Goal: Information Seeking & Learning: Learn about a topic

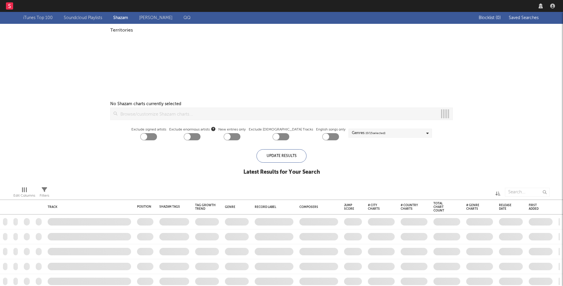
checkbox input "true"
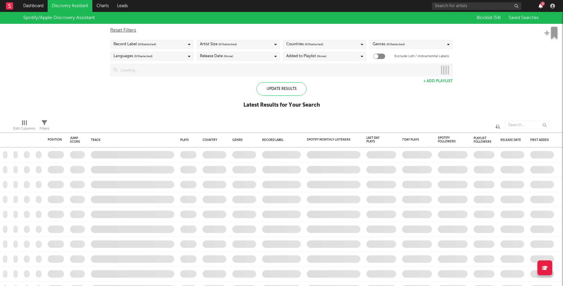
click at [540, 8] on icon "button" at bounding box center [541, 6] width 4 height 5
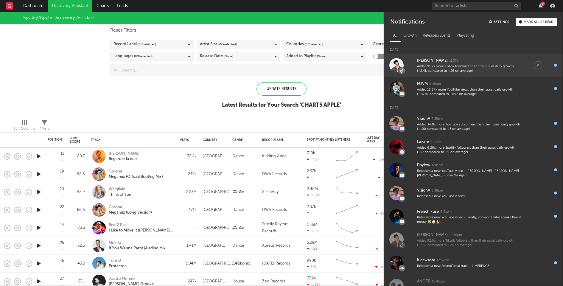
click at [478, 65] on div "Added 91.2x more Tiktok followers than their usual daily growth (+2.4k compared…" at bounding box center [469, 68] width 105 height 9
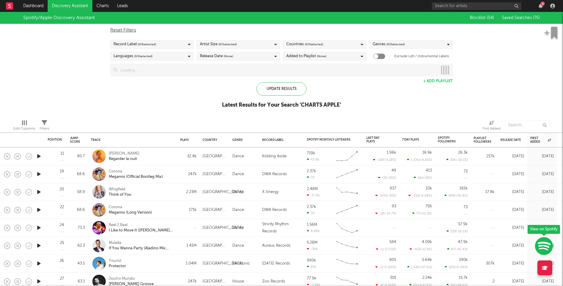
click at [152, 96] on div "Spotify/Apple Discovery Assistant Blocklist ( 54 ) Saved Searches ( 75 ) Reset …" at bounding box center [281, 63] width 563 height 103
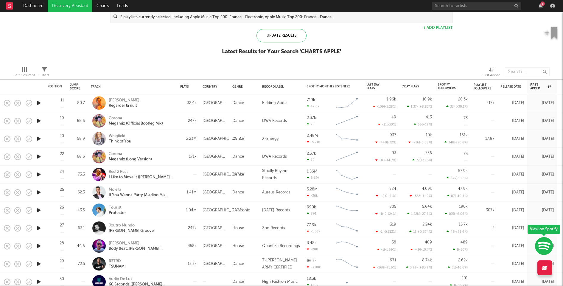
click at [166, 103] on div "Romain Garcia Regarder la nuit" at bounding box center [141, 103] width 64 height 11
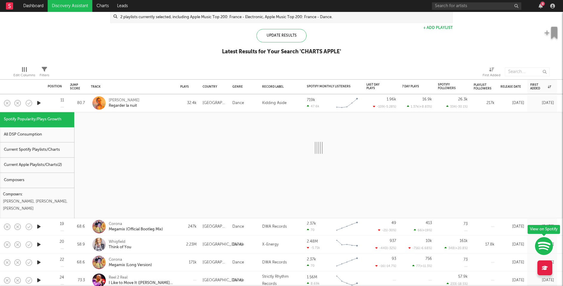
select select "1w"
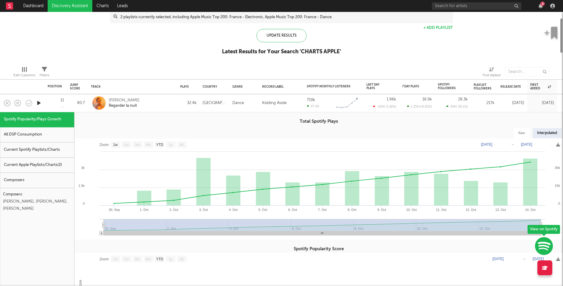
click at [62, 168] on div "Current Apple Playlists/Charts ( 2 )" at bounding box center [37, 165] width 74 height 15
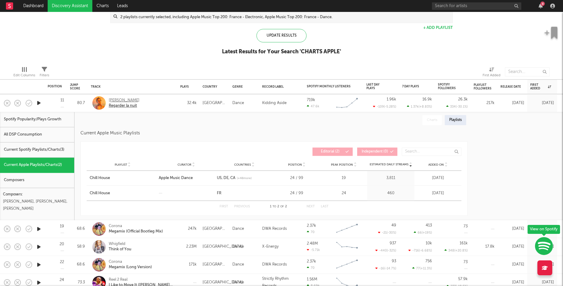
click at [126, 99] on div "[PERSON_NAME]" at bounding box center [124, 100] width 31 height 5
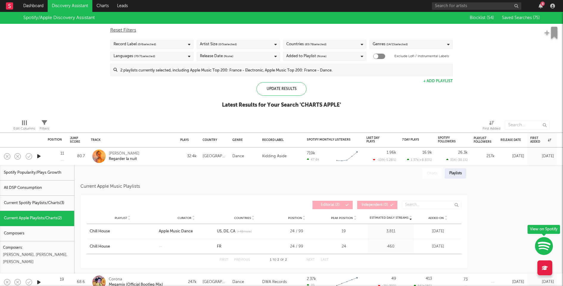
click at [256, 73] on input at bounding box center [284, 70] width 335 height 12
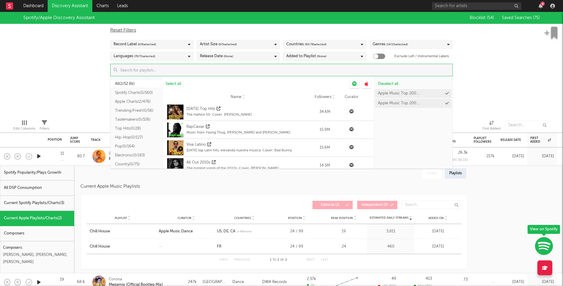
click at [526, 72] on div "Spotify/Apple Discovery Assistant Blocklist ( 54 ) Saved Searches ( 75 ) Reset …" at bounding box center [281, 63] width 563 height 103
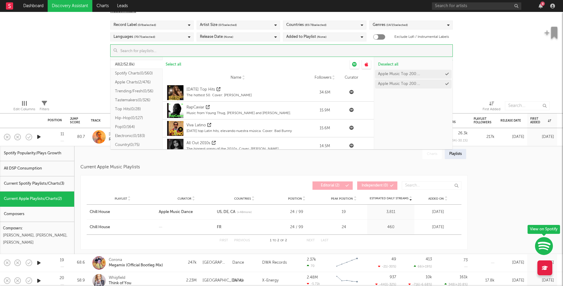
click at [236, 51] on input at bounding box center [284, 51] width 335 height 12
click at [412, 74] on div "Apple Music Top 200: France - Electronic" at bounding box center [410, 74] width 65 height 4
click at [91, 72] on div "Spotify/Apple Discovery Assistant Blocklist ( 54 ) Saved Searches ( 75 ) Reset …" at bounding box center [281, 44] width 563 height 103
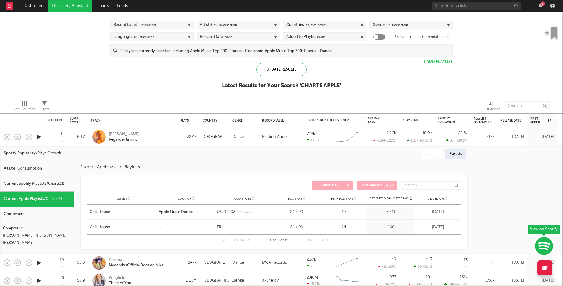
click at [166, 144] on div "Romain Garcia Regarder la nuit" at bounding box center [132, 137] width 83 height 18
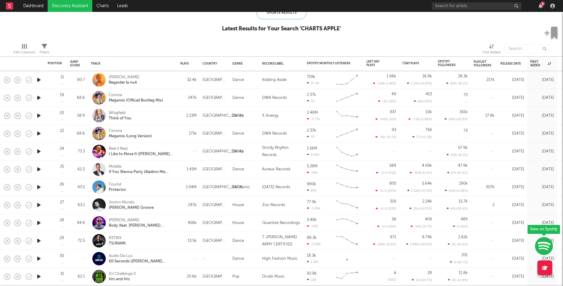
click at [39, 116] on icon "button" at bounding box center [39, 115] width 6 height 7
click at [39, 151] on icon "button" at bounding box center [39, 151] width 6 height 7
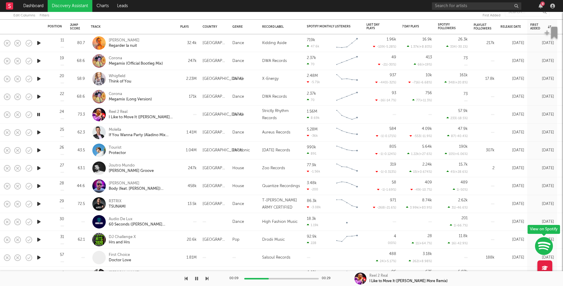
click at [39, 132] on icon "button" at bounding box center [39, 132] width 6 height 7
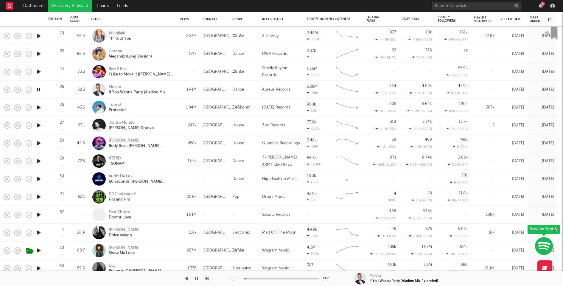
click at [39, 105] on icon "button" at bounding box center [39, 107] width 6 height 7
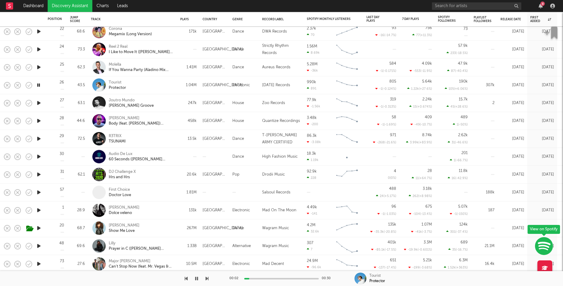
click at [39, 103] on icon "button" at bounding box center [39, 102] width 6 height 7
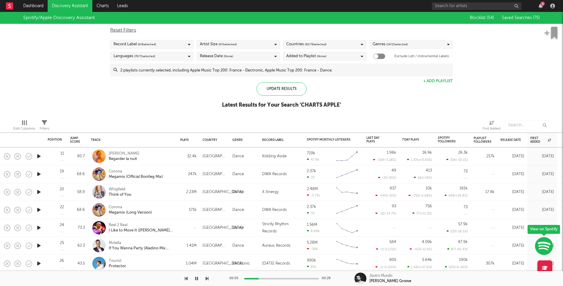
click at [191, 66] on input at bounding box center [284, 70] width 335 height 12
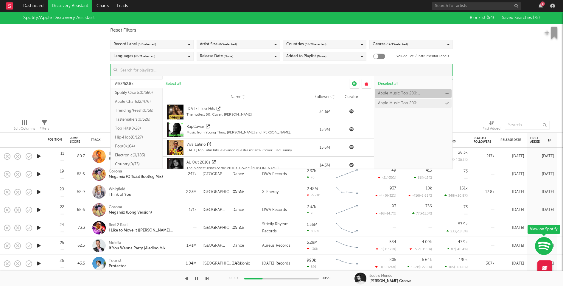
click at [447, 94] on icon at bounding box center [446, 93] width 3 height 4
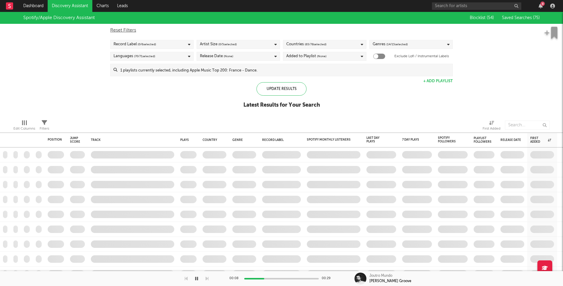
click at [486, 81] on div "Spotify/Apple Discovery Assistant Blocklist ( 54 ) Saved Searches ( 75 ) Reset …" at bounding box center [281, 63] width 563 height 103
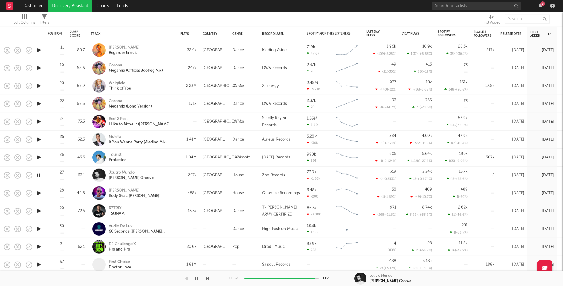
click at [37, 194] on icon "button" at bounding box center [39, 192] width 6 height 7
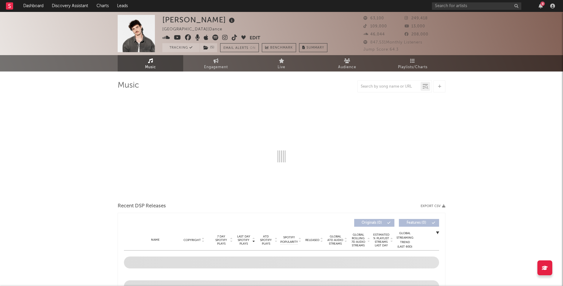
select select "6m"
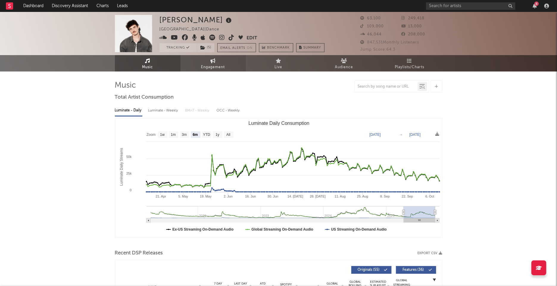
click at [223, 66] on span "Engagement" at bounding box center [213, 67] width 24 height 7
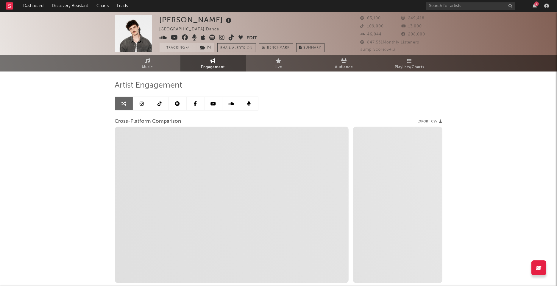
select select "1w"
click at [163, 100] on link at bounding box center [160, 103] width 18 height 13
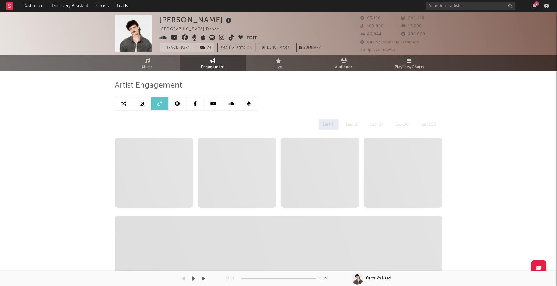
select select "6m"
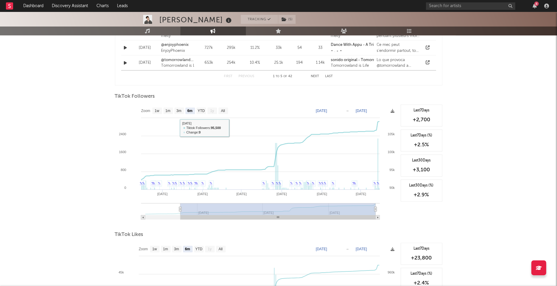
scroll to position [513, 0]
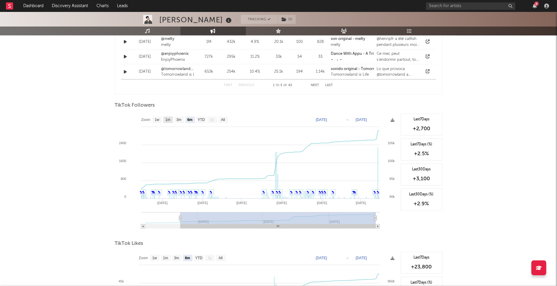
click at [169, 119] on text "1m" at bounding box center [167, 120] width 5 height 4
select select "1m"
type input "2025-09-15"
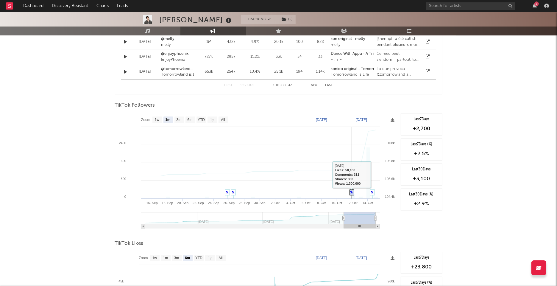
click at [352, 190] on link "✎" at bounding box center [352, 192] width 3 height 4
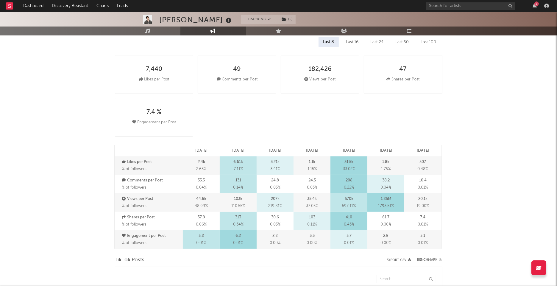
scroll to position [0, 0]
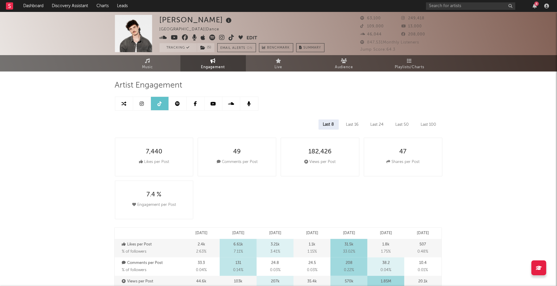
click at [137, 104] on link at bounding box center [142, 103] width 18 height 13
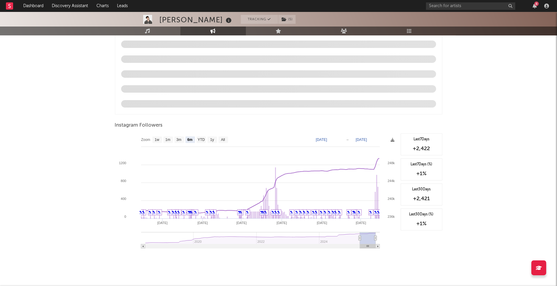
scroll to position [592, 0]
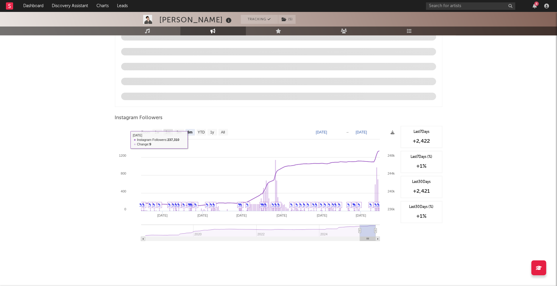
click at [168, 133] on text "1m" at bounding box center [167, 132] width 5 height 4
select select "1m"
type input "2025-09-15"
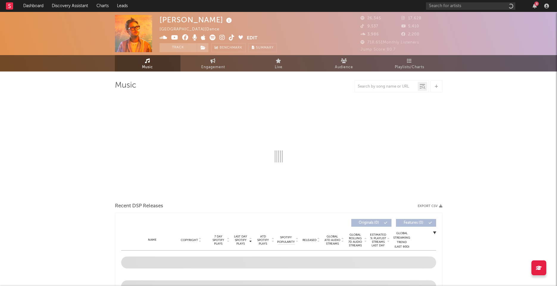
select select "6m"
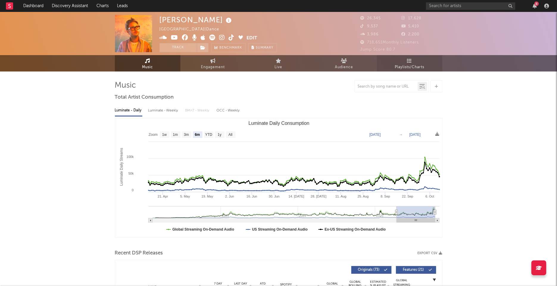
click at [415, 64] on span "Playlists/Charts" at bounding box center [409, 67] width 29 height 7
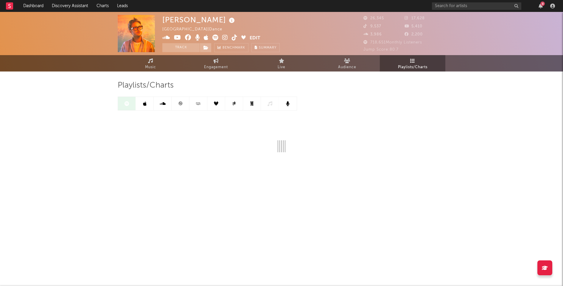
click at [147, 102] on link at bounding box center [145, 103] width 18 height 13
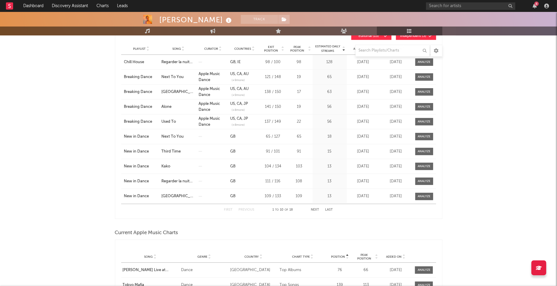
scroll to position [188, 0]
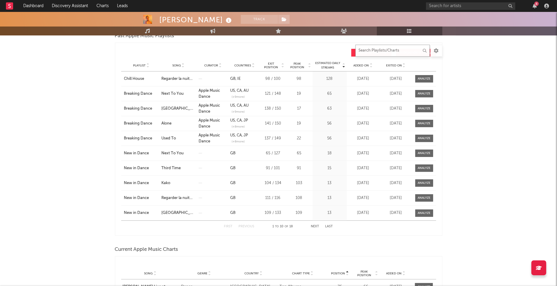
click at [416, 51] on input "text" at bounding box center [393, 51] width 74 height 12
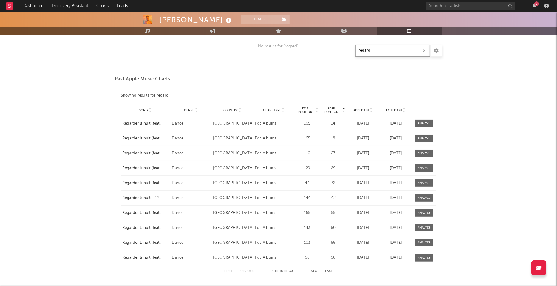
scroll to position [332, 0]
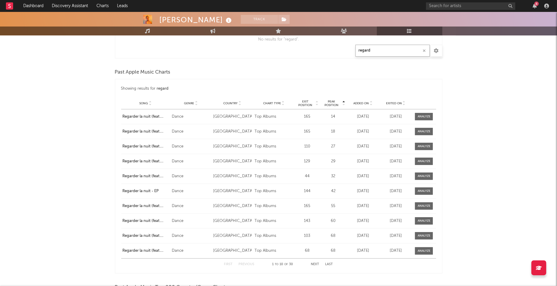
type input "regard"
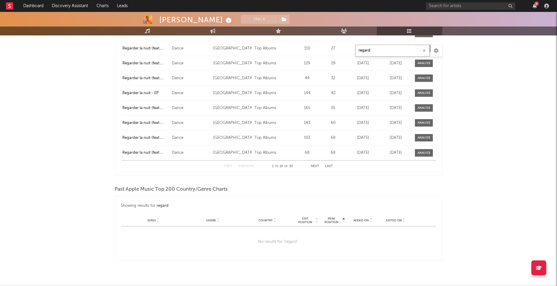
scroll to position [434, 0]
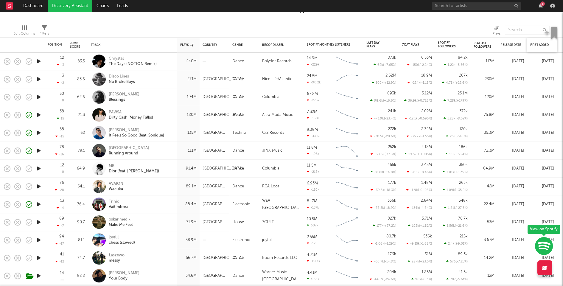
click at [543, 43] on div "First Added" at bounding box center [542, 45] width 24 height 13
click at [541, 44] on div "First Added" at bounding box center [540, 45] width 21 height 4
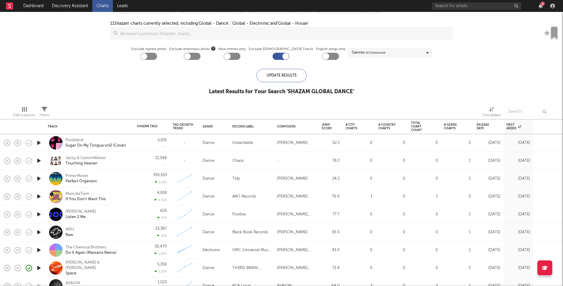
click at [40, 143] on icon "button" at bounding box center [39, 142] width 6 height 7
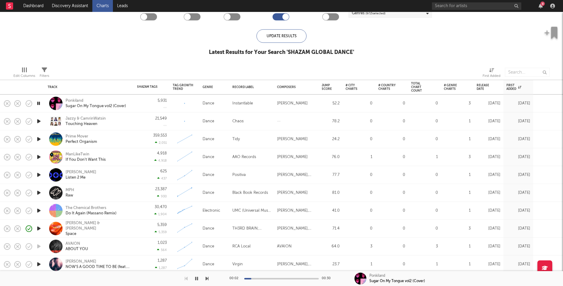
click at [279, 279] on div at bounding box center [281, 278] width 74 height 1
click at [39, 122] on icon "button" at bounding box center [39, 121] width 6 height 7
click at [38, 138] on icon "button" at bounding box center [39, 139] width 6 height 7
click at [38, 158] on icon "button" at bounding box center [39, 156] width 6 height 7
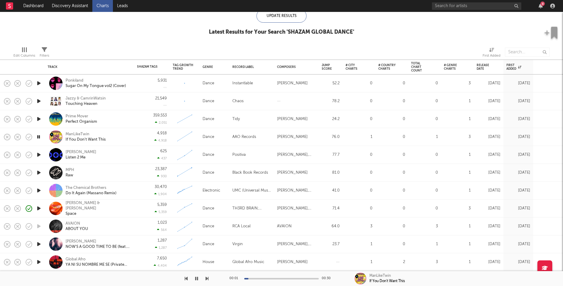
click at [282, 277] on div "00:01 00:30" at bounding box center [281, 278] width 104 height 15
click at [282, 279] on div at bounding box center [281, 278] width 74 height 1
click at [40, 154] on icon "button" at bounding box center [39, 154] width 6 height 7
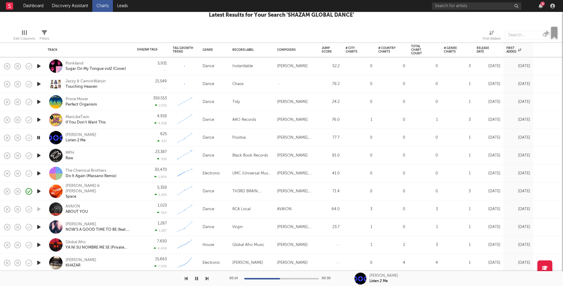
click at [38, 155] on icon "button" at bounding box center [39, 155] width 6 height 7
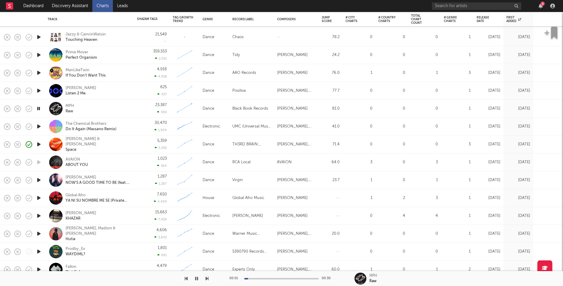
click at [38, 127] on icon "button" at bounding box center [39, 126] width 6 height 7
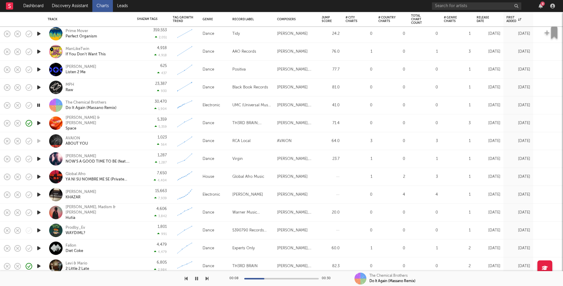
click at [39, 123] on icon "button" at bounding box center [39, 122] width 6 height 7
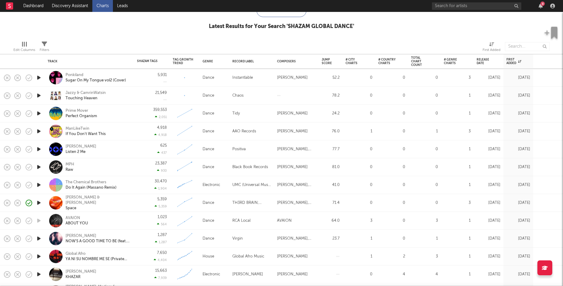
click at [41, 77] on icon "button" at bounding box center [39, 77] width 6 height 7
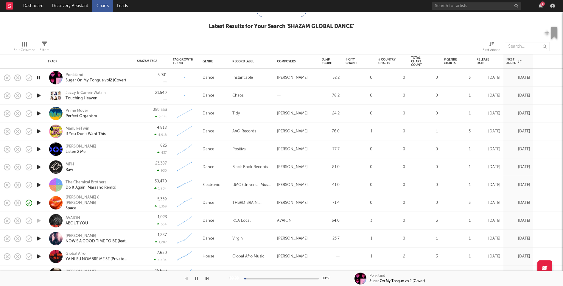
click at [41, 96] on icon "button" at bounding box center [39, 95] width 6 height 7
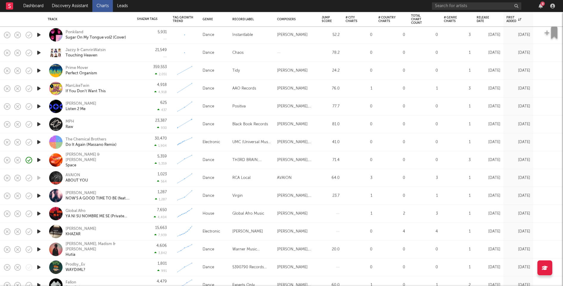
click at [38, 210] on icon "button" at bounding box center [39, 213] width 6 height 7
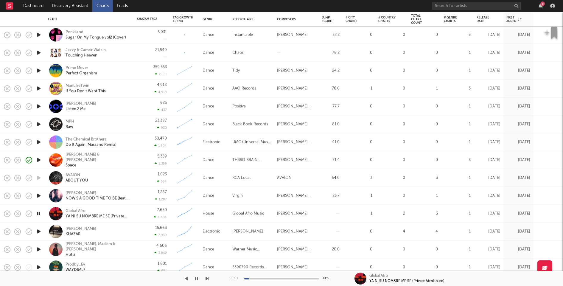
click at [39, 213] on icon "button" at bounding box center [39, 213] width 6 height 7
click at [41, 231] on icon "button" at bounding box center [39, 231] width 6 height 7
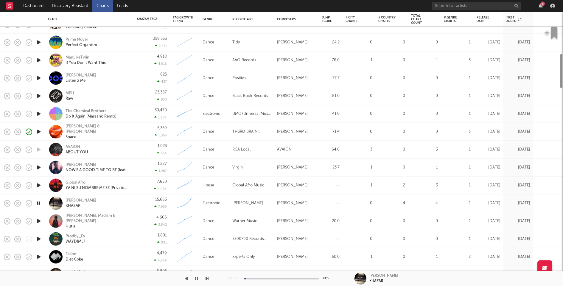
click at [39, 221] on icon "button" at bounding box center [39, 220] width 6 height 7
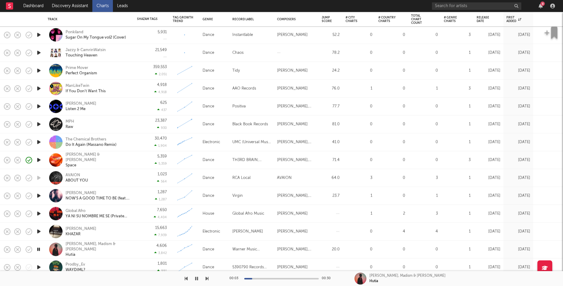
click at [39, 160] on icon "button" at bounding box center [39, 159] width 6 height 7
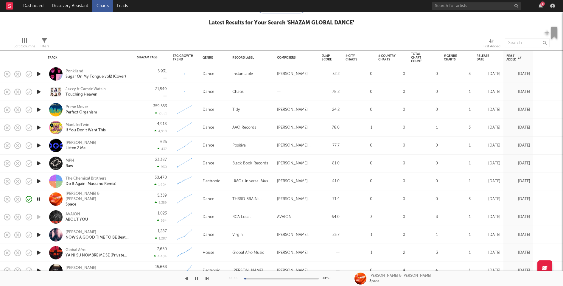
click at [40, 181] on icon "button" at bounding box center [39, 181] width 6 height 7
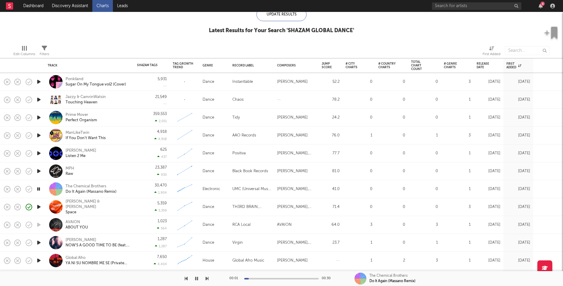
click at [39, 171] on icon "button" at bounding box center [39, 170] width 6 height 7
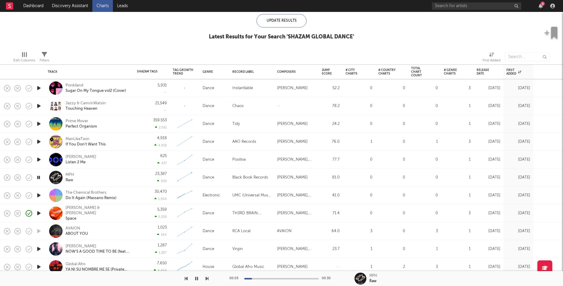
click at [40, 160] on icon "button" at bounding box center [39, 159] width 6 height 7
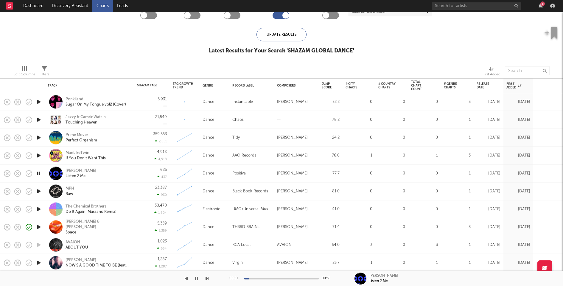
click at [39, 156] on icon "button" at bounding box center [39, 155] width 6 height 7
click at [37, 137] on icon "button" at bounding box center [39, 137] width 6 height 7
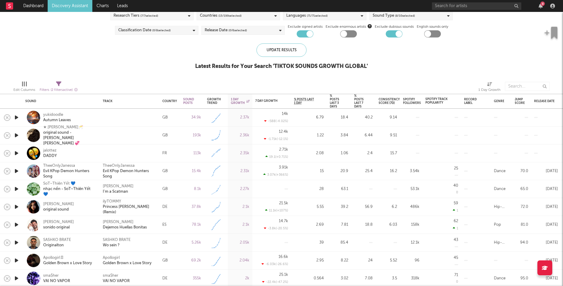
click at [16, 117] on icon "button" at bounding box center [16, 117] width 6 height 7
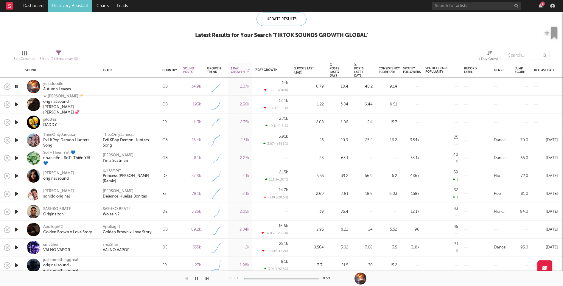
click at [15, 103] on icon "button" at bounding box center [16, 104] width 6 height 7
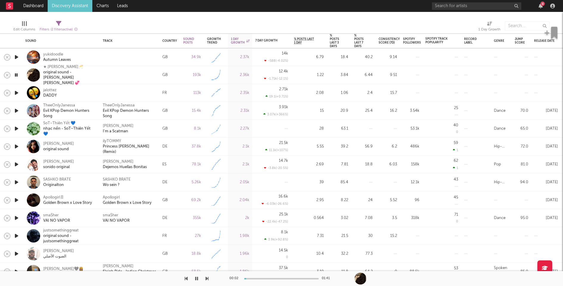
click at [17, 92] on icon "button" at bounding box center [16, 92] width 6 height 7
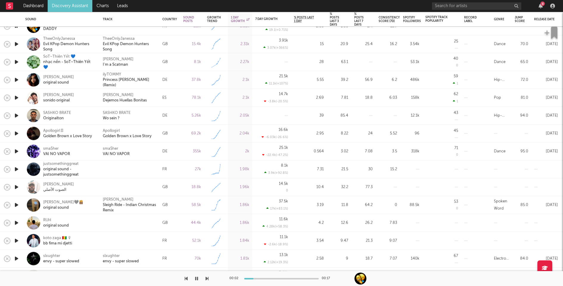
click at [17, 170] on icon "button" at bounding box center [16, 169] width 6 height 7
click at [16, 187] on icon "button" at bounding box center [16, 187] width 6 height 7
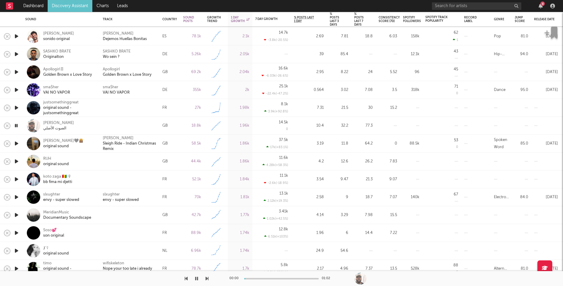
click at [16, 160] on icon "button" at bounding box center [16, 161] width 6 height 7
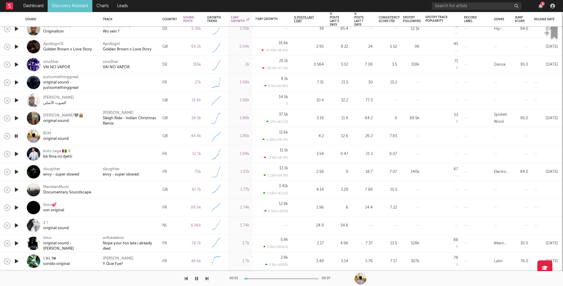
click at [16, 153] on icon "button" at bounding box center [16, 153] width 6 height 7
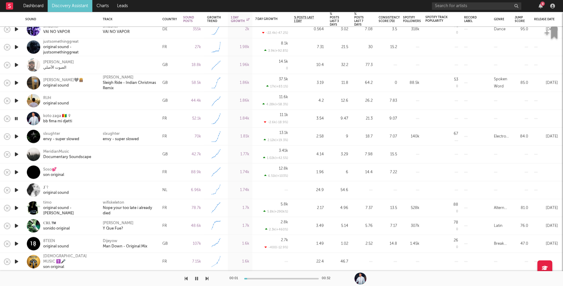
click at [16, 154] on icon "button" at bounding box center [16, 154] width 6 height 7
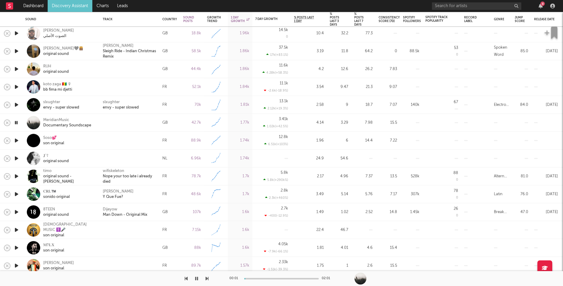
click at [16, 139] on icon "button" at bounding box center [16, 140] width 6 height 7
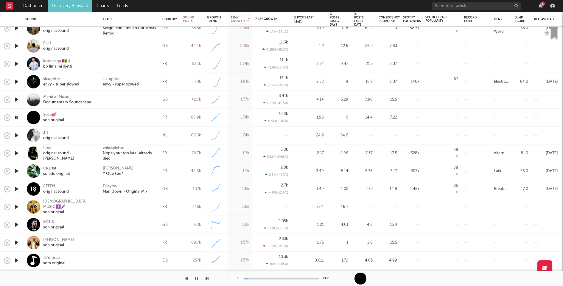
click at [15, 134] on icon "button" at bounding box center [16, 135] width 6 height 7
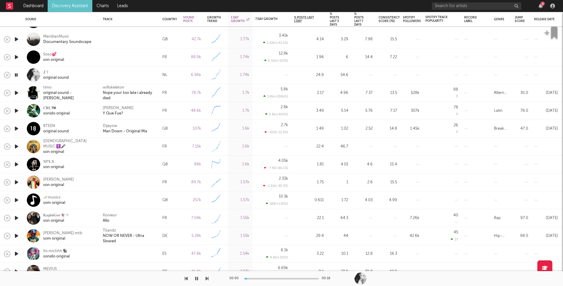
click at [16, 146] on icon "button" at bounding box center [16, 146] width 6 height 7
click at [15, 165] on icon "button" at bounding box center [16, 164] width 6 height 7
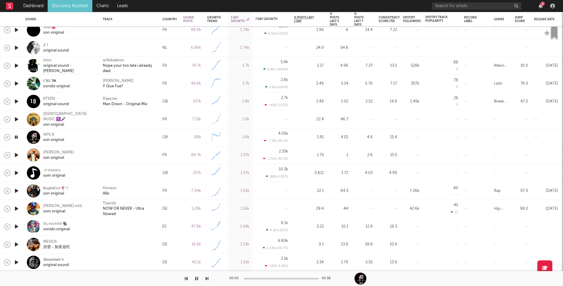
click at [15, 172] on icon "button" at bounding box center [16, 172] width 6 height 7
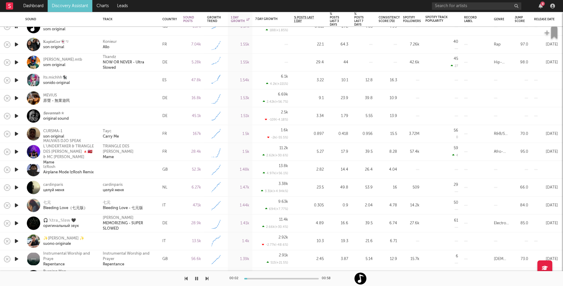
click at [18, 97] on icon "button" at bounding box center [16, 97] width 6 height 7
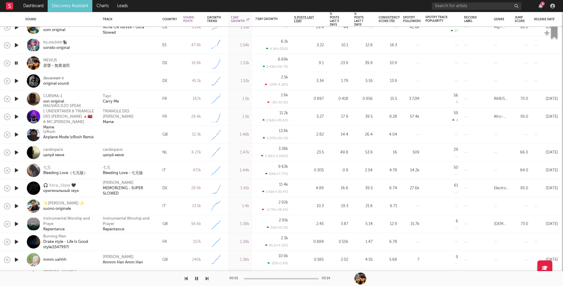
click at [15, 134] on icon "button" at bounding box center [16, 134] width 6 height 7
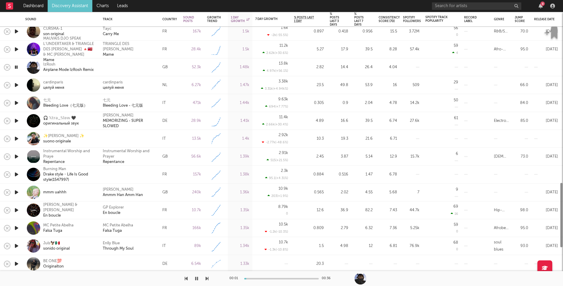
click at [15, 139] on icon "button" at bounding box center [16, 138] width 6 height 7
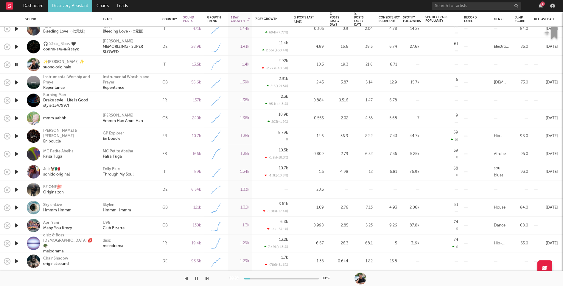
click at [18, 189] on icon "button" at bounding box center [16, 189] width 6 height 7
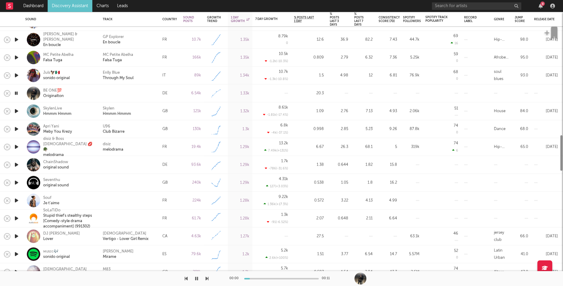
click at [15, 165] on icon "button" at bounding box center [16, 164] width 6 height 7
click at [15, 183] on icon "button" at bounding box center [16, 182] width 6 height 7
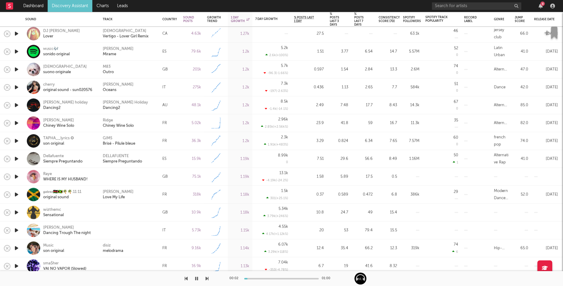
click at [15, 176] on icon "button" at bounding box center [16, 176] width 6 height 7
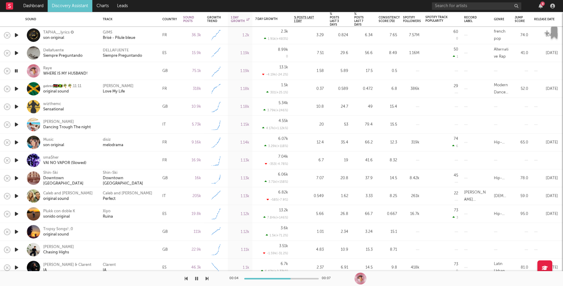
click at [16, 106] on icon "button" at bounding box center [16, 106] width 6 height 7
click at [14, 123] on icon "button" at bounding box center [16, 124] width 6 height 7
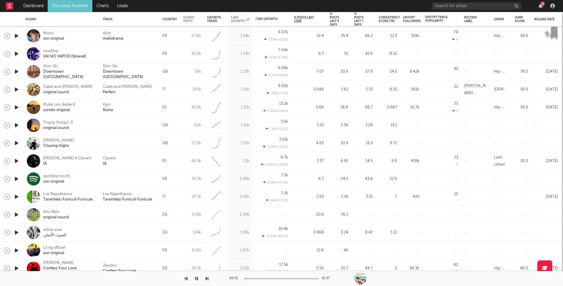
click at [14, 125] on icon "button" at bounding box center [16, 125] width 6 height 7
click at [17, 142] on icon "button" at bounding box center [16, 142] width 6 height 7
click at [464, 3] on input "text" at bounding box center [476, 5] width 89 height 7
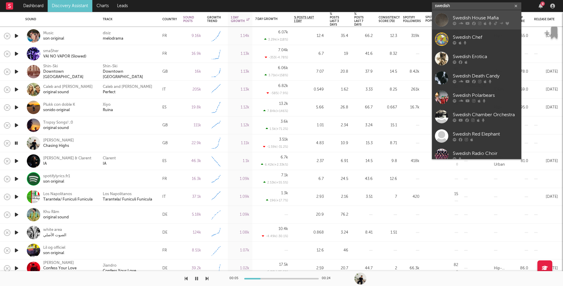
type input "swedish"
click at [461, 15] on div "Swedish House Mafia" at bounding box center [486, 17] width 66 height 7
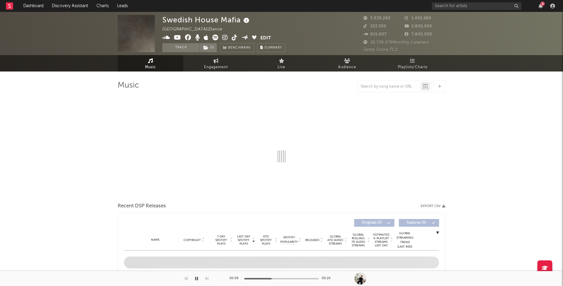
select select "6m"
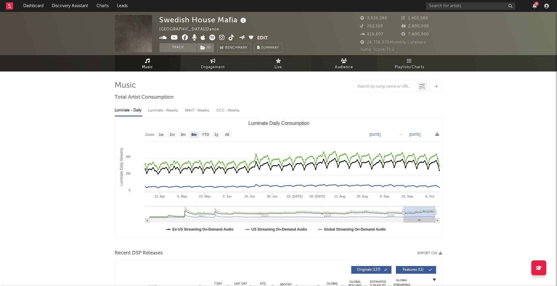
click at [332, 58] on link "Audience" at bounding box center [345, 63] width 66 height 16
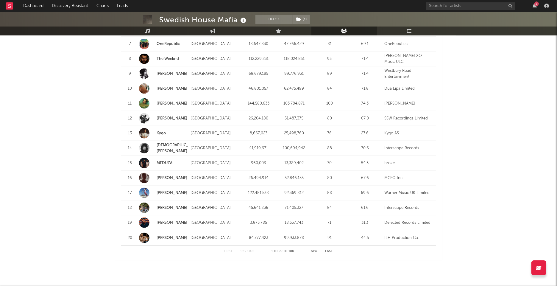
scroll to position [708, 0]
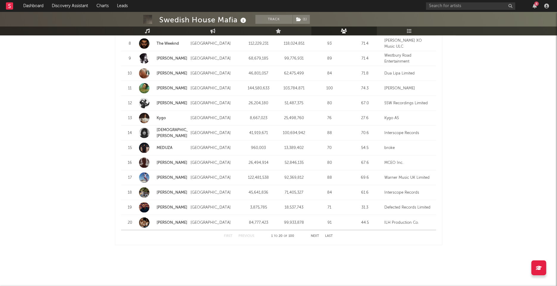
click at [313, 235] on button "Next" at bounding box center [315, 235] width 8 height 3
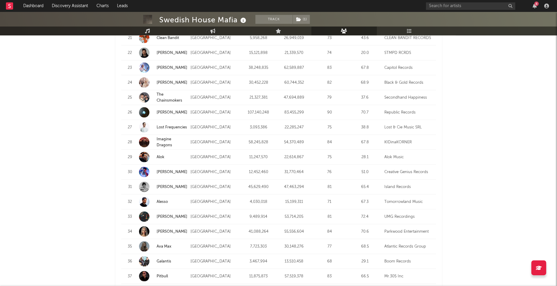
scroll to position [610, 0]
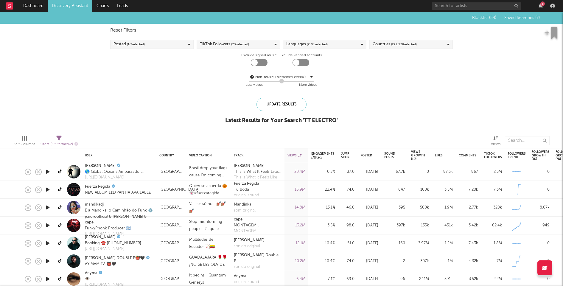
click at [47, 172] on icon "button" at bounding box center [48, 171] width 6 height 7
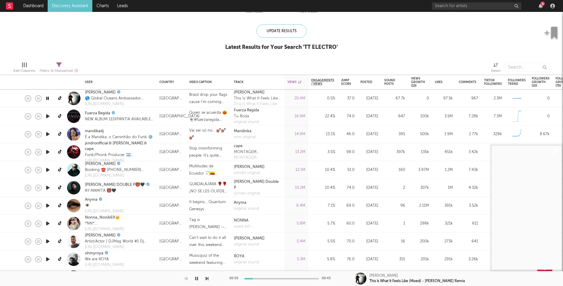
click at [47, 119] on icon "button" at bounding box center [48, 116] width 6 height 7
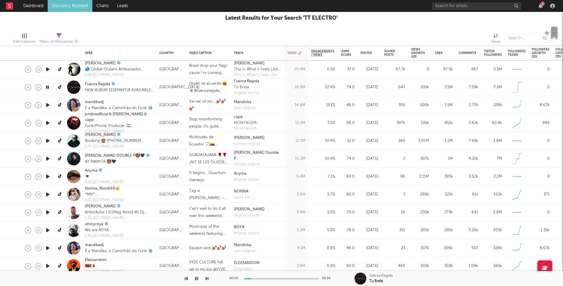
click at [46, 104] on icon "button" at bounding box center [48, 104] width 6 height 7
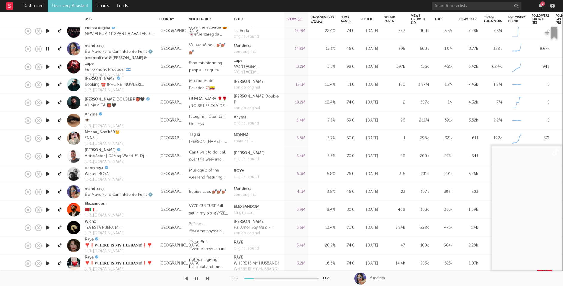
click at [47, 119] on icon "button" at bounding box center [48, 120] width 6 height 7
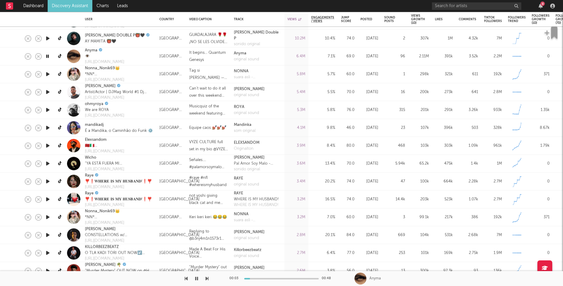
click at [49, 106] on div at bounding box center [48, 110] width 12 height 18
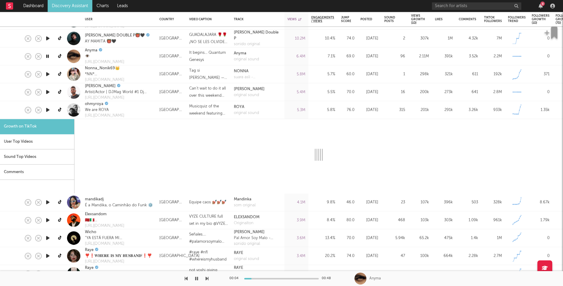
click at [47, 109] on icon "button" at bounding box center [48, 109] width 6 height 7
select select "1m"
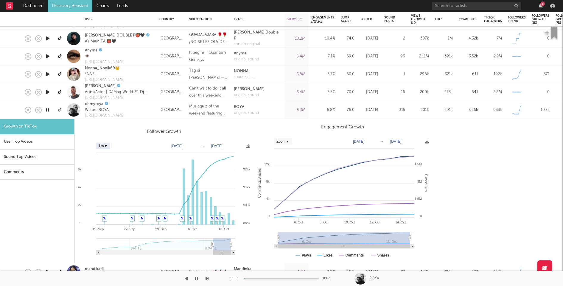
click at [60, 110] on icon at bounding box center [60, 110] width 4 height 4
click at [142, 109] on div "ohmyroya We are ROYA https://ohmyroya.os.fan" at bounding box center [119, 110] width 74 height 18
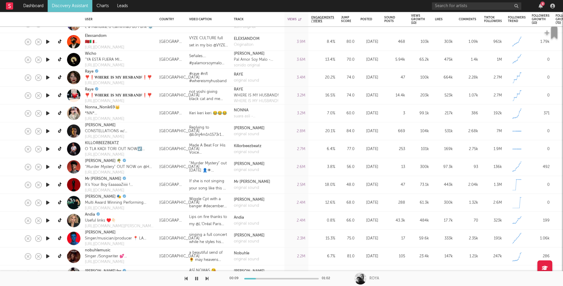
click at [46, 130] on icon "button" at bounding box center [48, 131] width 6 height 7
click at [47, 129] on icon "button" at bounding box center [48, 131] width 6 height 7
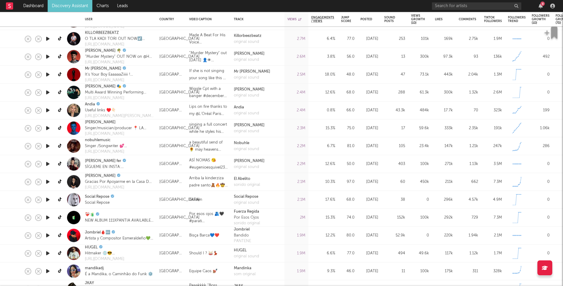
click at [47, 129] on icon "button" at bounding box center [48, 128] width 6 height 7
click at [47, 128] on icon "button" at bounding box center [48, 128] width 6 height 7
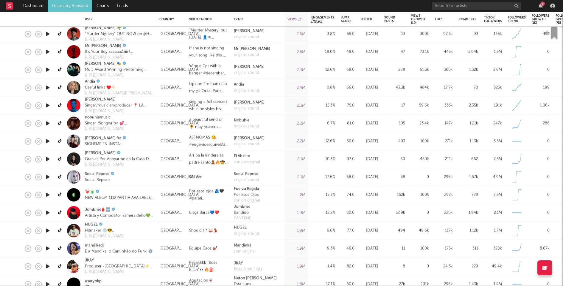
click at [47, 123] on icon "button" at bounding box center [48, 123] width 6 height 7
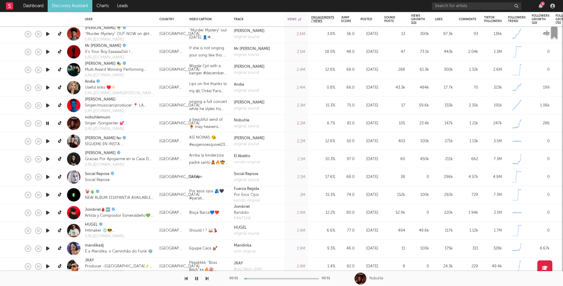
click at [47, 123] on icon "button" at bounding box center [48, 123] width 6 height 7
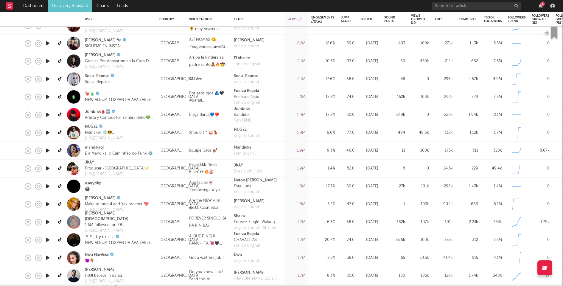
click at [46, 132] on icon "button" at bounding box center [48, 132] width 6 height 7
click at [47, 132] on icon "button" at bounding box center [48, 132] width 6 height 7
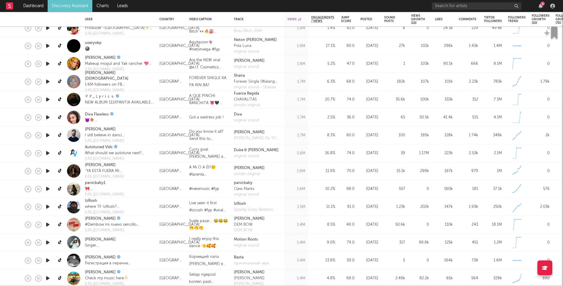
click at [47, 134] on icon "button" at bounding box center [48, 135] width 6 height 7
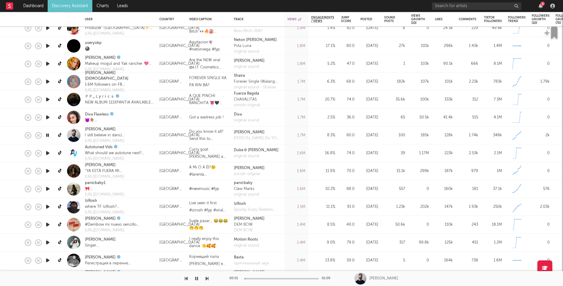
click at [47, 134] on icon "button" at bounding box center [48, 135] width 6 height 7
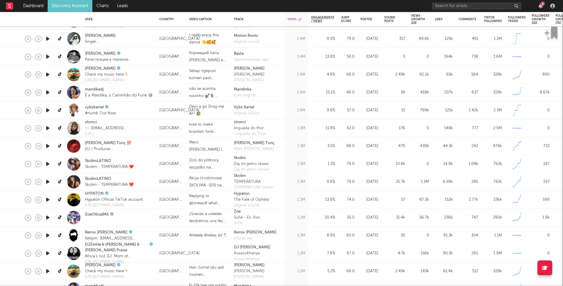
click at [49, 147] on icon "button" at bounding box center [48, 145] width 6 height 7
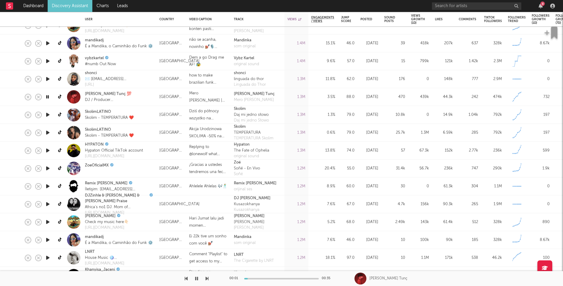
click at [48, 150] on icon "button" at bounding box center [48, 150] width 6 height 7
click at [59, 150] on icon at bounding box center [60, 150] width 4 height 4
click at [293, 279] on div at bounding box center [281, 278] width 74 height 1
click at [49, 151] on icon "button" at bounding box center [48, 150] width 6 height 7
click at [49, 169] on icon "button" at bounding box center [48, 168] width 6 height 7
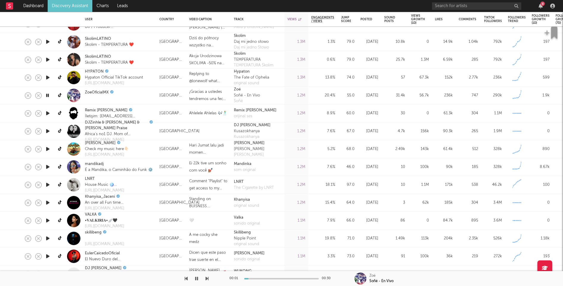
click at [47, 184] on icon "button" at bounding box center [48, 184] width 6 height 7
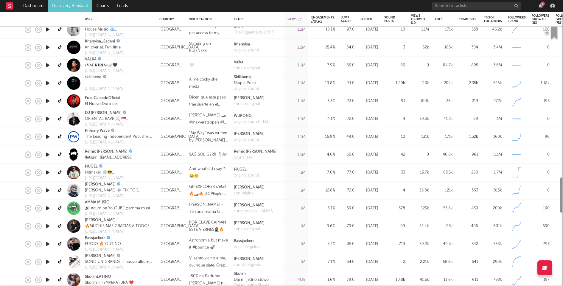
click at [49, 172] on icon "button" at bounding box center [48, 172] width 6 height 7
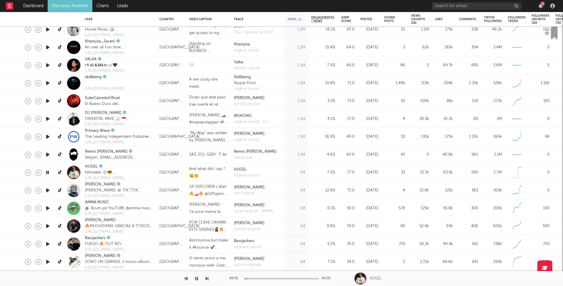
click at [48, 171] on icon "button" at bounding box center [48, 172] width 6 height 7
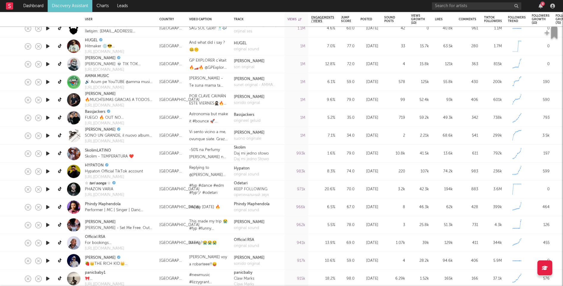
click at [48, 171] on icon "button" at bounding box center [48, 171] width 6 height 7
click at [60, 171] on icon at bounding box center [60, 171] width 4 height 4
click at [48, 189] on icon "button" at bounding box center [48, 189] width 6 height 7
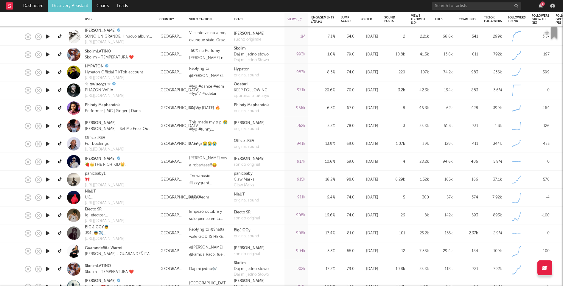
click at [49, 179] on icon "button" at bounding box center [48, 179] width 6 height 7
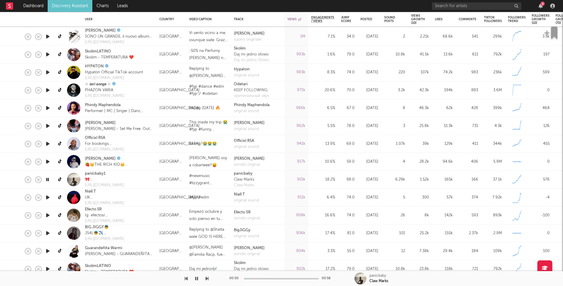
click at [48, 198] on icon "button" at bounding box center [48, 197] width 6 height 7
click at [47, 215] on icon "button" at bounding box center [48, 215] width 6 height 7
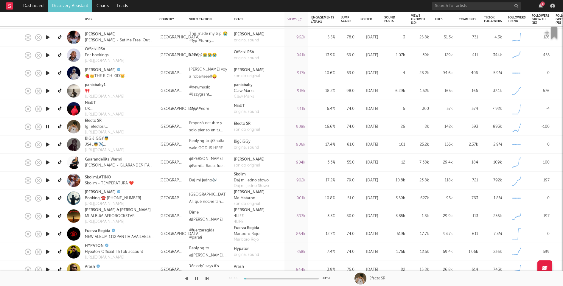
click at [47, 145] on icon "button" at bounding box center [48, 144] width 6 height 7
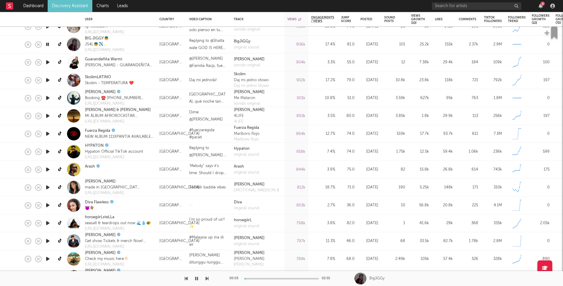
click at [47, 151] on icon "button" at bounding box center [48, 151] width 6 height 7
click at [48, 170] on icon "button" at bounding box center [48, 169] width 6 height 7
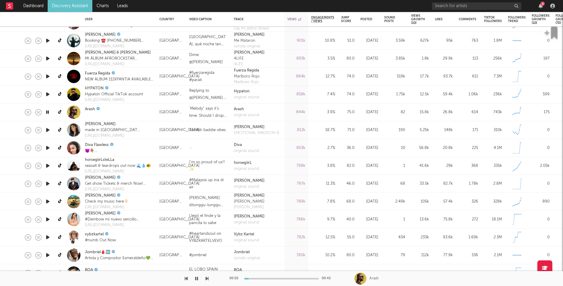
click at [47, 182] on icon "button" at bounding box center [48, 183] width 6 height 7
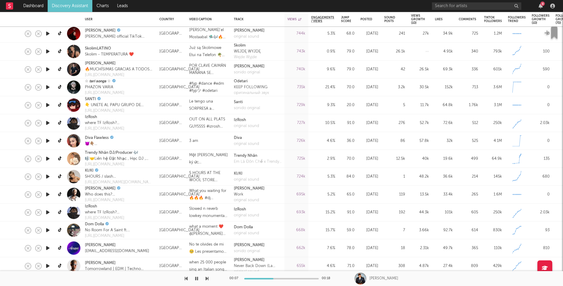
click at [46, 174] on icon "button" at bounding box center [48, 176] width 6 height 7
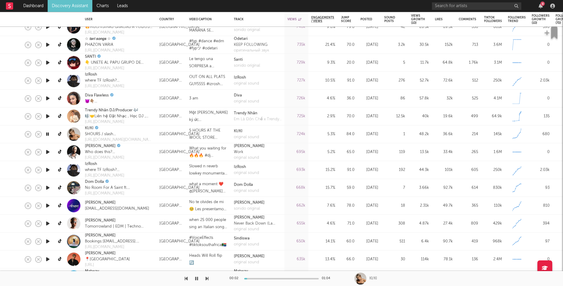
click at [48, 151] on icon "button" at bounding box center [48, 151] width 6 height 7
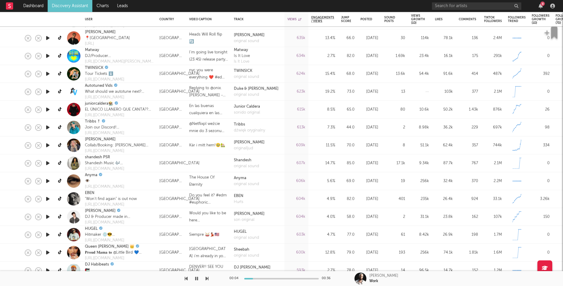
click at [49, 179] on icon "button" at bounding box center [48, 180] width 6 height 7
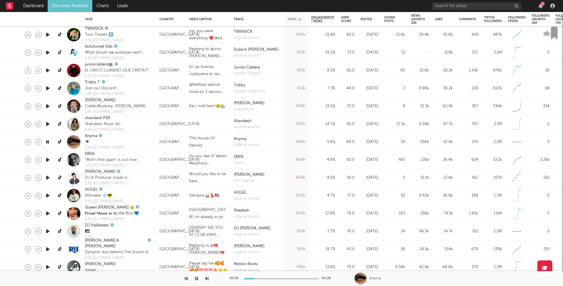
click at [47, 177] on icon "button" at bounding box center [48, 177] width 6 height 7
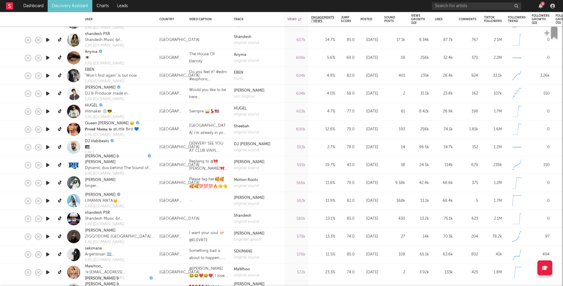
click at [47, 108] on icon "button" at bounding box center [48, 111] width 6 height 7
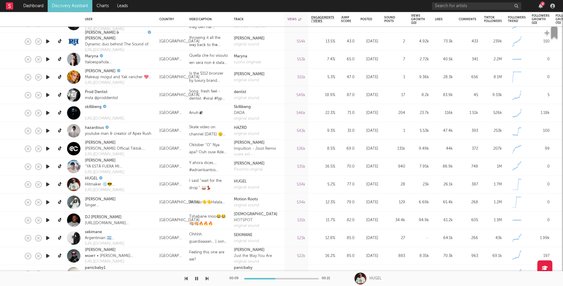
click at [48, 183] on icon "button" at bounding box center [48, 184] width 6 height 7
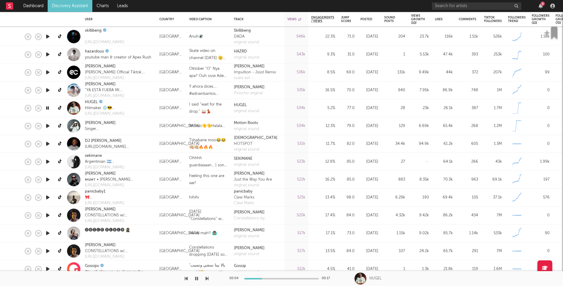
click at [46, 180] on icon "button" at bounding box center [48, 179] width 6 height 7
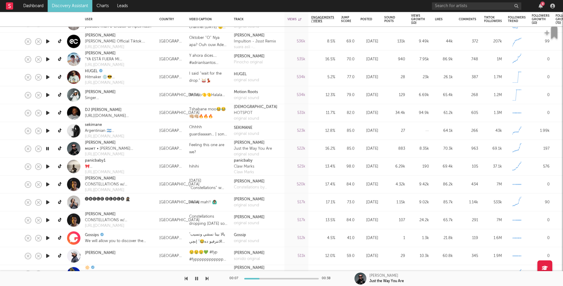
click at [47, 165] on icon "button" at bounding box center [48, 166] width 6 height 7
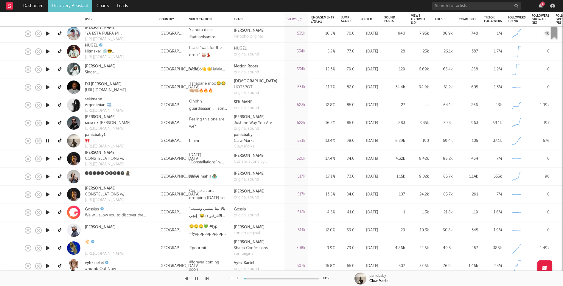
click at [47, 159] on icon "button" at bounding box center [48, 158] width 6 height 7
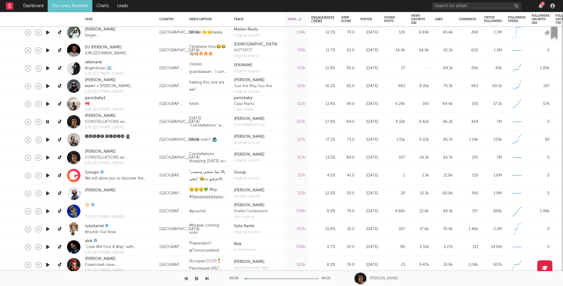
click at [47, 157] on icon "button" at bounding box center [48, 157] width 6 height 7
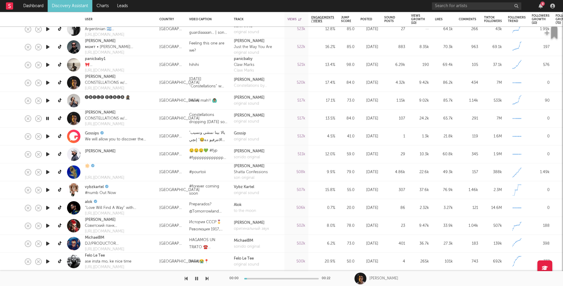
click at [47, 154] on icon "button" at bounding box center [48, 153] width 6 height 7
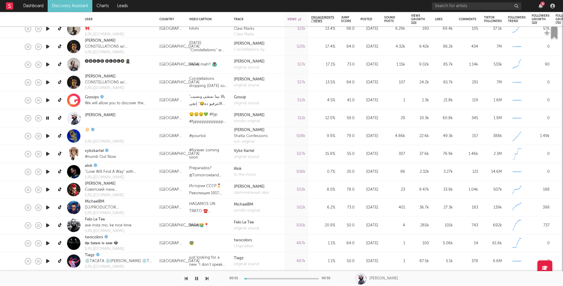
click at [46, 134] on icon "button" at bounding box center [48, 135] width 6 height 7
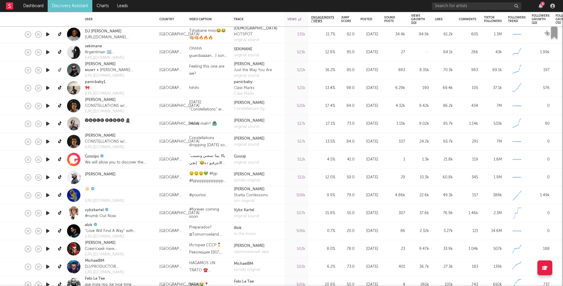
click at [61, 69] on icon at bounding box center [60, 70] width 4 height 4
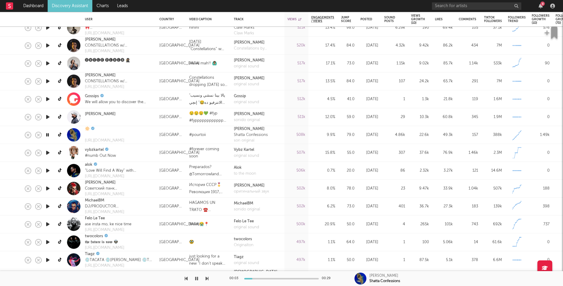
click at [48, 151] on icon "button" at bounding box center [48, 152] width 6 height 7
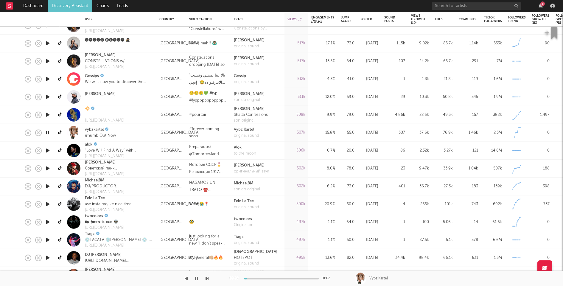
click at [48, 151] on icon "button" at bounding box center [48, 150] width 6 height 7
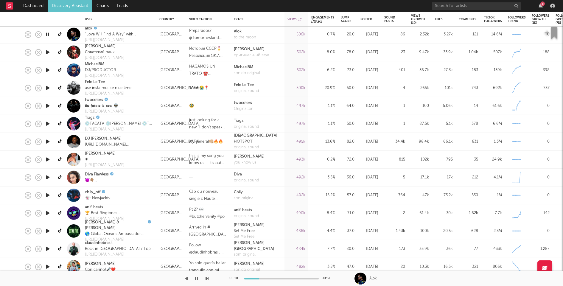
click at [47, 54] on icon "button" at bounding box center [48, 52] width 6 height 7
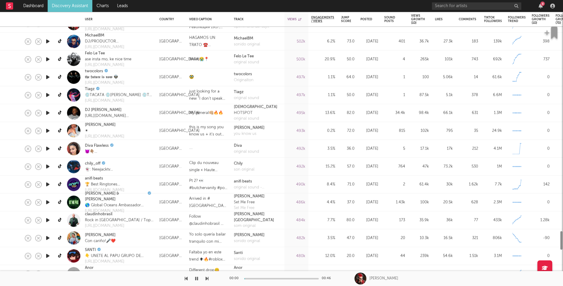
click at [48, 41] on icon "button" at bounding box center [48, 41] width 6 height 7
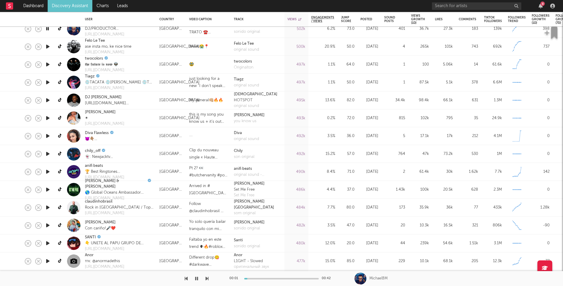
click at [48, 63] on icon "button" at bounding box center [48, 64] width 6 height 7
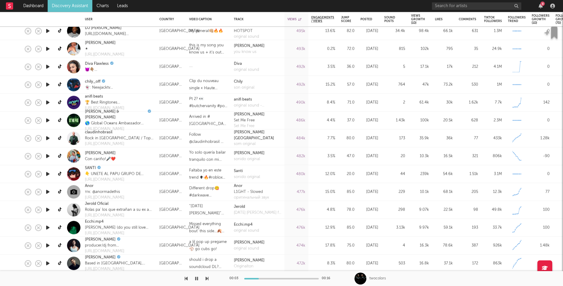
click at [47, 83] on icon "button" at bounding box center [48, 84] width 6 height 7
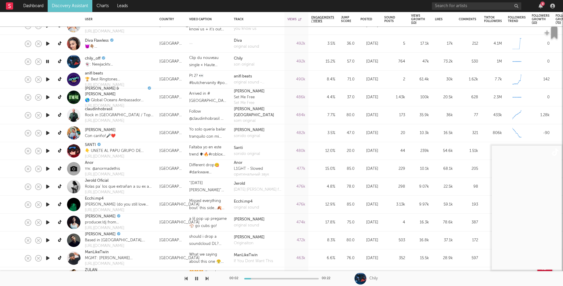
click at [46, 78] on icon "button" at bounding box center [48, 79] width 6 height 7
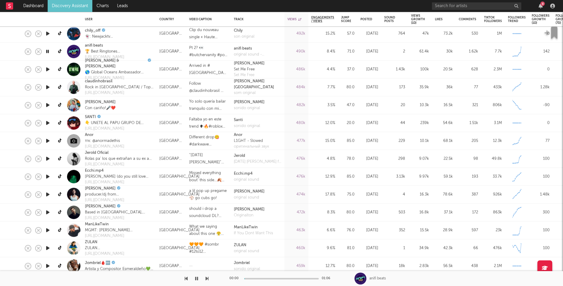
click at [48, 87] on icon "button" at bounding box center [48, 86] width 6 height 7
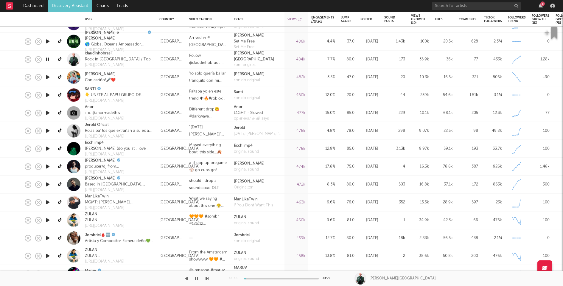
click at [48, 94] on icon "button" at bounding box center [48, 94] width 6 height 7
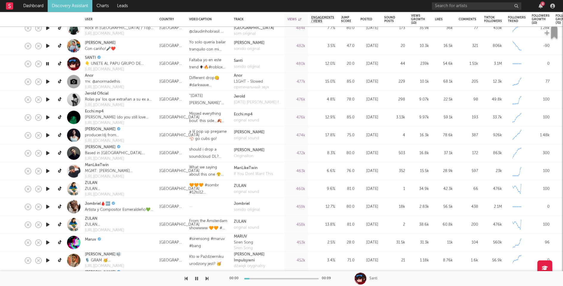
click at [48, 99] on icon "button" at bounding box center [48, 99] width 6 height 7
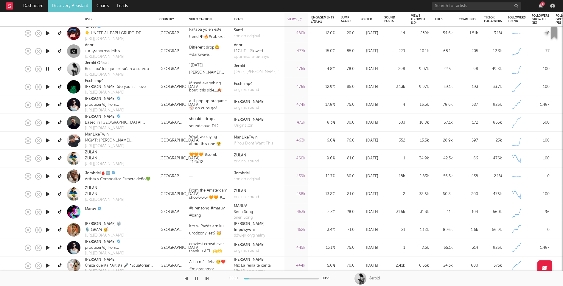
click at [47, 86] on icon "button" at bounding box center [48, 86] width 6 height 7
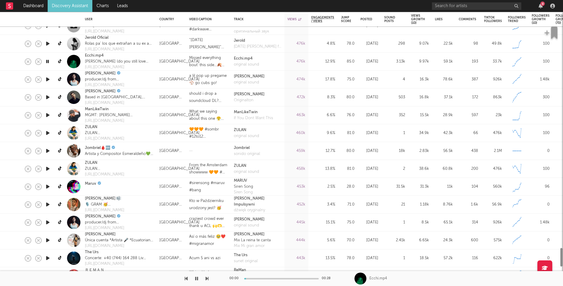
click at [47, 97] on icon "button" at bounding box center [48, 97] width 6 height 7
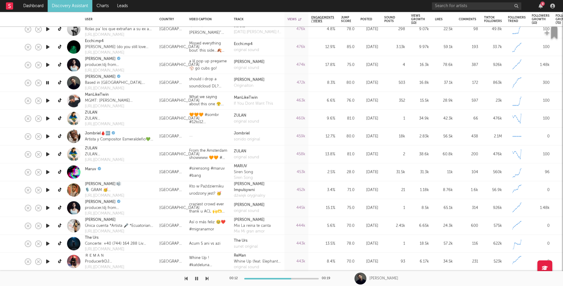
click at [48, 119] on icon "button" at bounding box center [48, 118] width 6 height 7
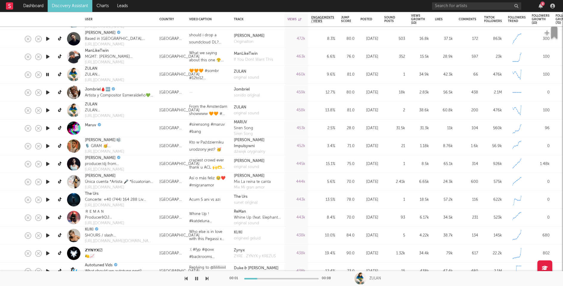
click at [48, 109] on icon "button" at bounding box center [48, 110] width 6 height 7
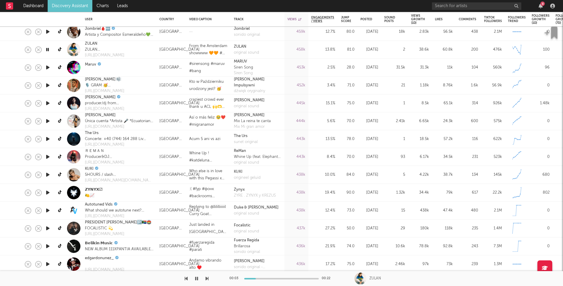
click at [48, 102] on icon "button" at bounding box center [48, 103] width 6 height 7
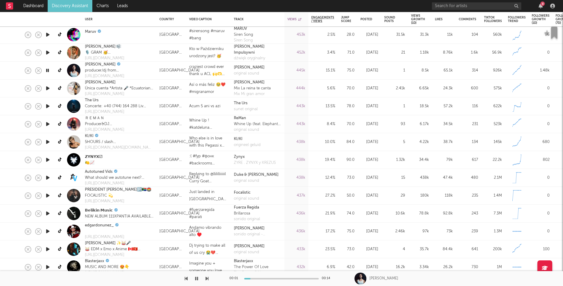
click at [49, 123] on icon "button" at bounding box center [48, 123] width 6 height 7
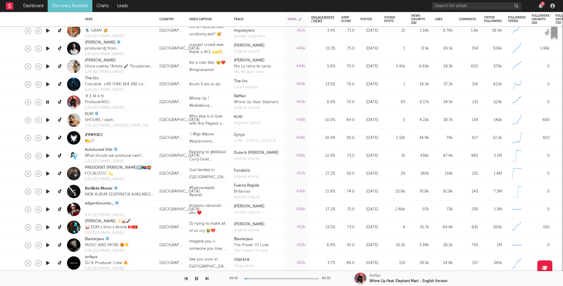
click at [45, 118] on icon "button" at bounding box center [48, 119] width 6 height 7
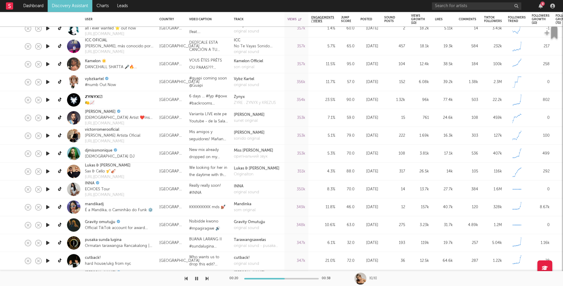
click at [47, 153] on icon "button" at bounding box center [48, 153] width 6 height 7
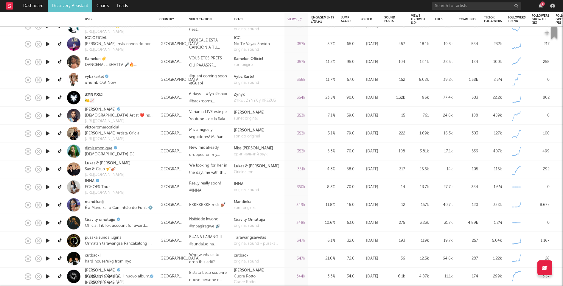
click at [89, 148] on link "djmissmonique" at bounding box center [98, 148] width 27 height 6
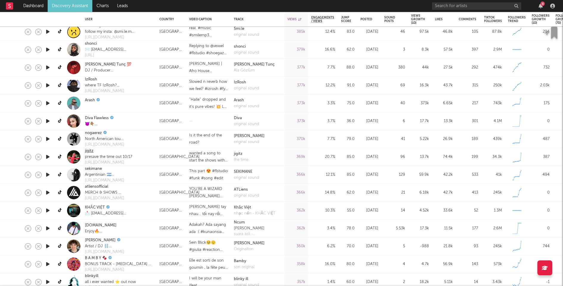
click at [88, 151] on link "jigitz" at bounding box center [89, 151] width 9 height 6
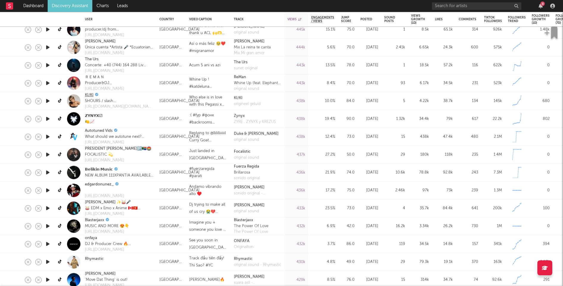
click at [91, 96] on link "KI/KI" at bounding box center [89, 95] width 9 height 6
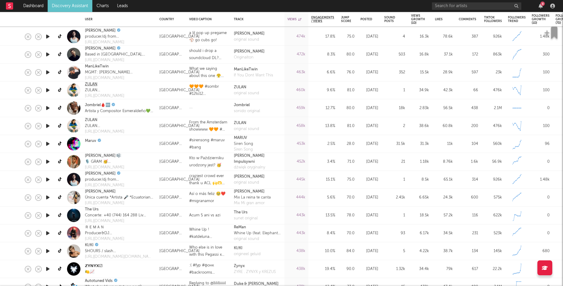
click at [93, 84] on link "ZULAN" at bounding box center [91, 85] width 13 height 6
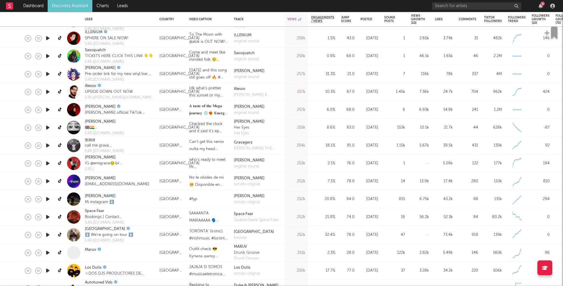
click at [91, 141] on link "grava" at bounding box center [90, 140] width 10 height 6
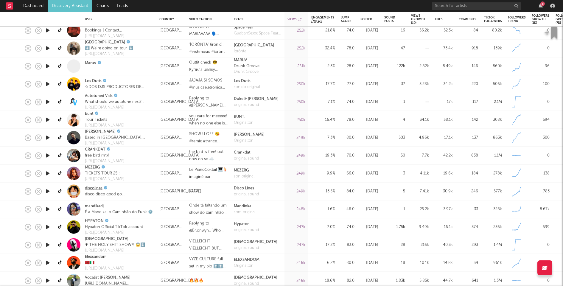
click at [94, 188] on link "discolines" at bounding box center [94, 189] width 18 height 6
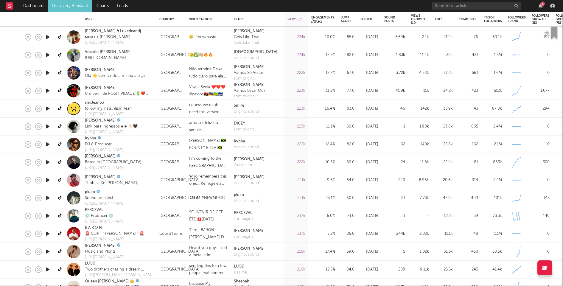
click at [92, 154] on link "[GEOGRAPHIC_DATA]" at bounding box center [100, 156] width 31 height 6
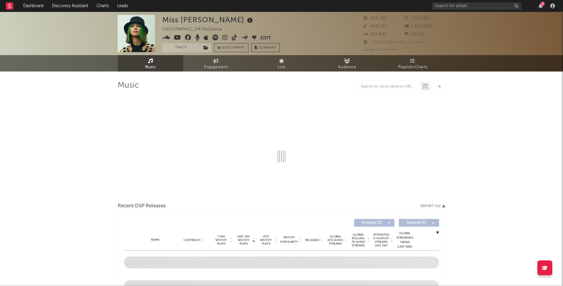
select select "6m"
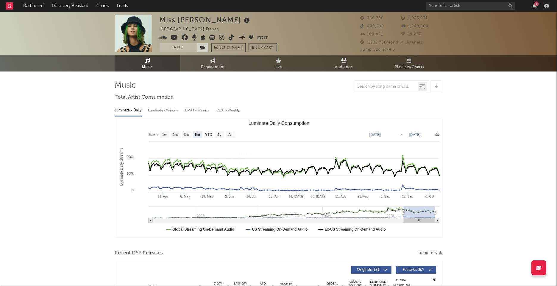
click at [203, 45] on span at bounding box center [203, 47] width 12 height 9
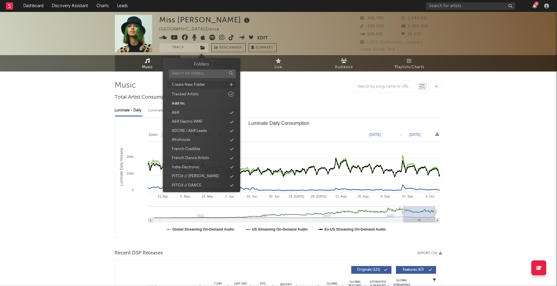
click at [213, 85] on div "Create New Folder" at bounding box center [201, 85] width 69 height 8
type input "Pitch"
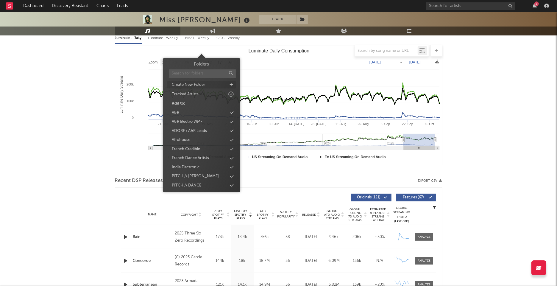
click at [211, 73] on input "text" at bounding box center [202, 73] width 67 height 9
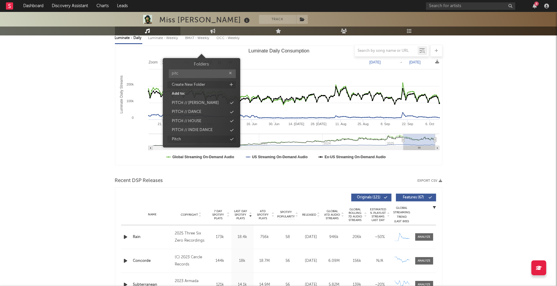
type input "pitc"
click at [209, 137] on div "Pitch" at bounding box center [201, 140] width 69 height 8
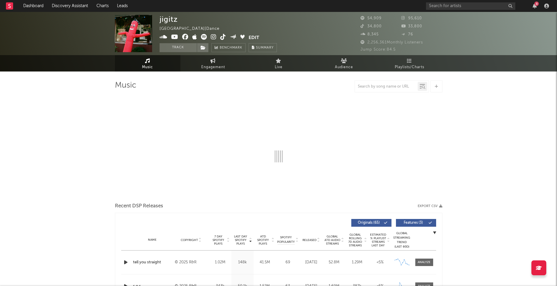
select select "6m"
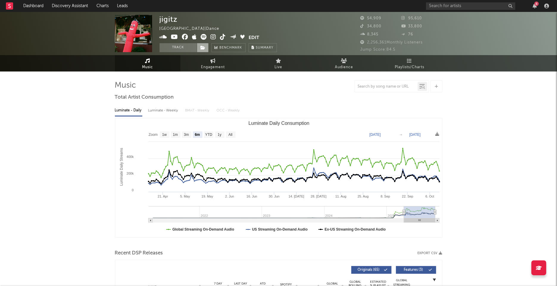
click at [205, 44] on span at bounding box center [203, 47] width 12 height 9
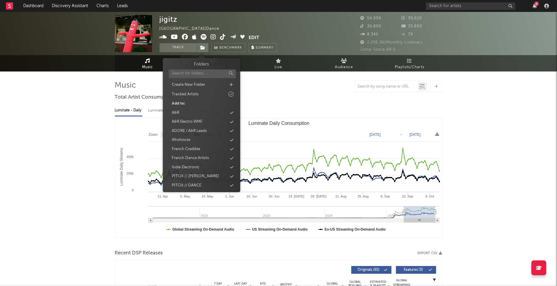
click at [193, 74] on input "text" at bounding box center [202, 73] width 67 height 9
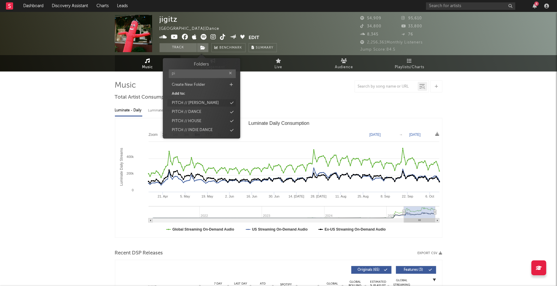
type input "pit"
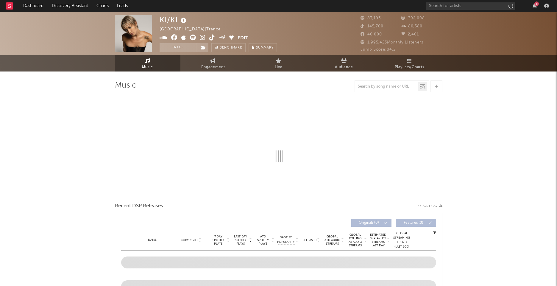
select select "6m"
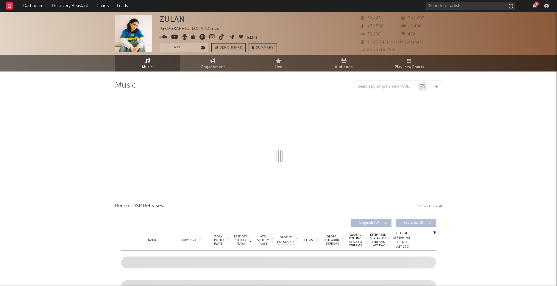
select select "6m"
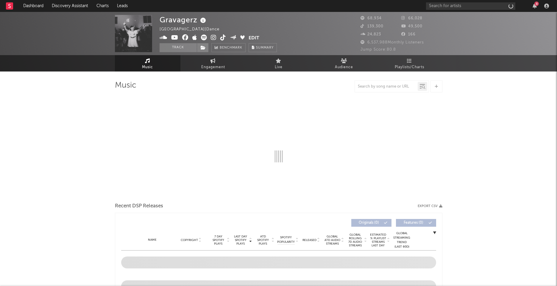
select select "6m"
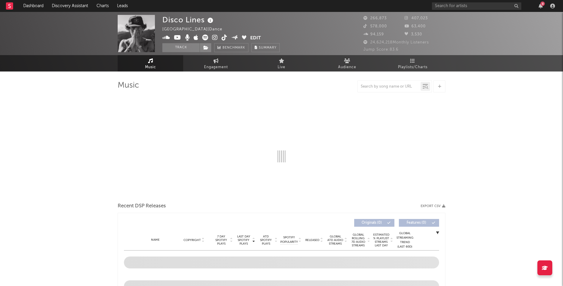
select select "6m"
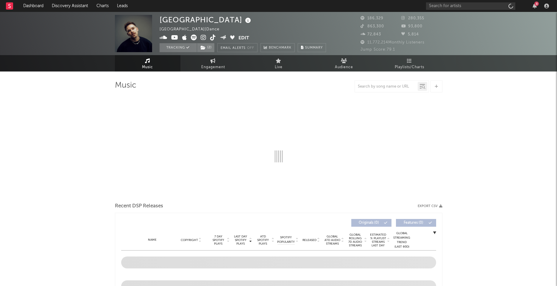
select select "6m"
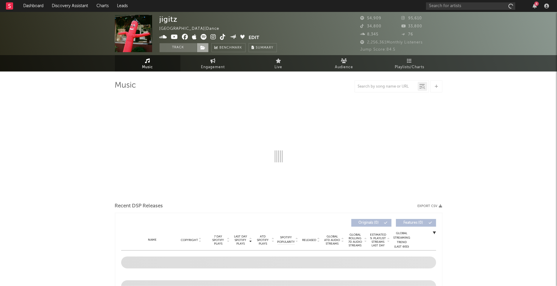
click at [203, 46] on icon at bounding box center [203, 48] width 5 height 4
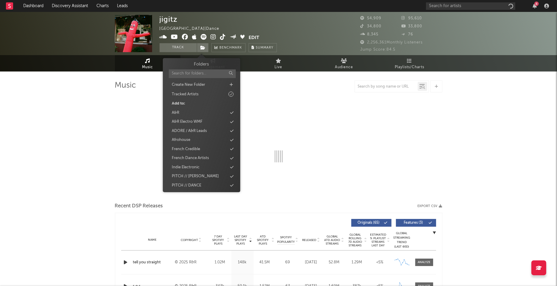
select select "6m"
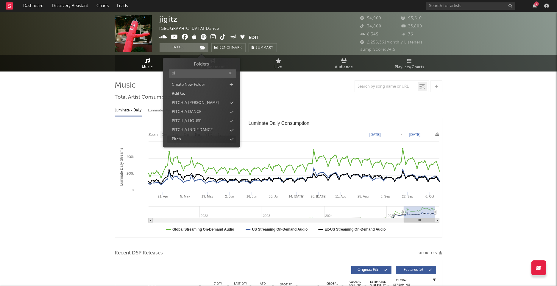
type input "pi"
click at [190, 141] on div "Pitch" at bounding box center [201, 140] width 69 height 8
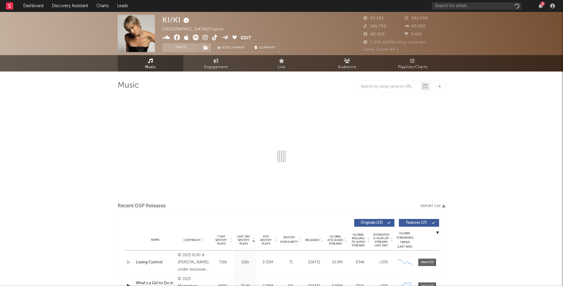
select select "6m"
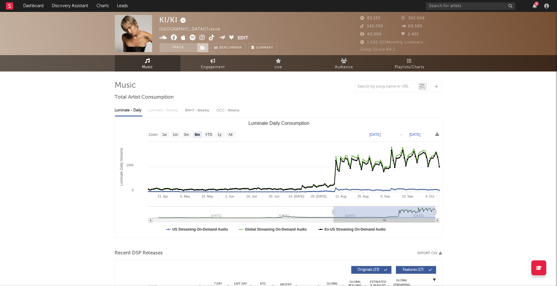
click at [202, 45] on span at bounding box center [203, 47] width 12 height 9
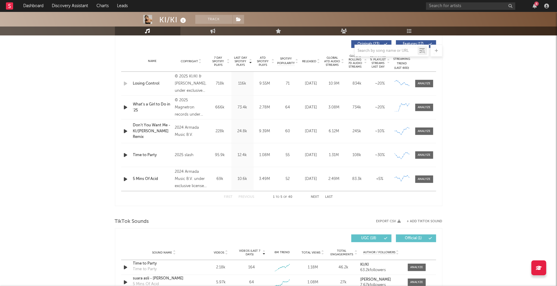
scroll to position [240, 0]
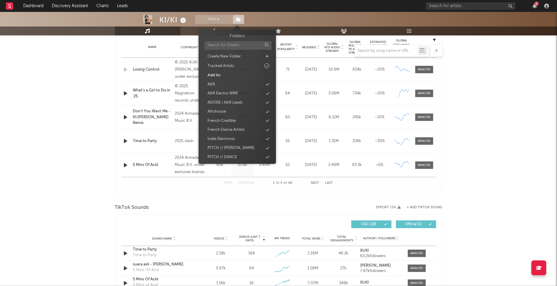
click at [234, 16] on span at bounding box center [239, 19] width 12 height 9
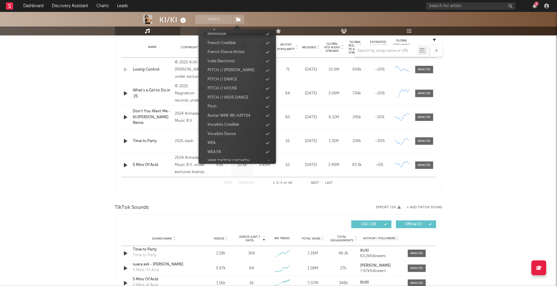
scroll to position [83, 0]
click at [220, 101] on div "Pitch" at bounding box center [237, 101] width 69 height 8
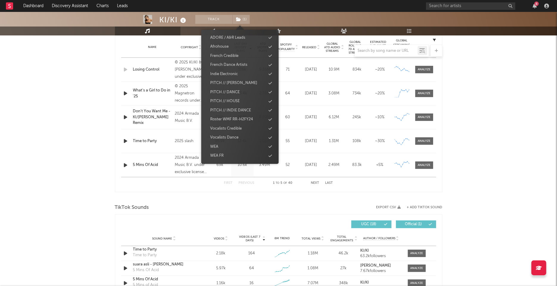
scroll to position [92, 0]
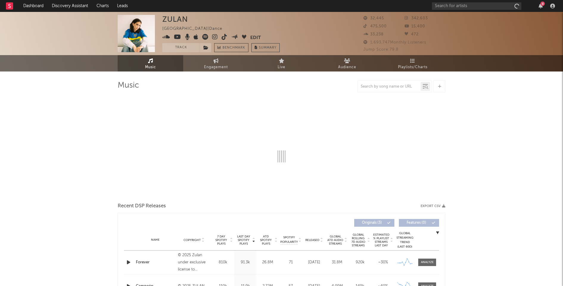
select select "6m"
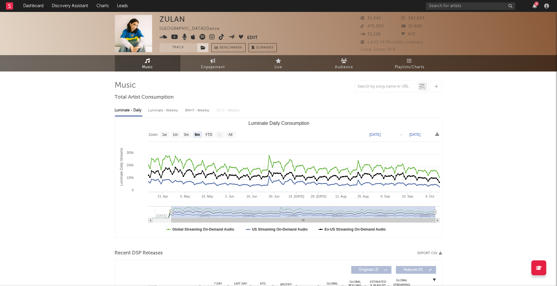
click at [206, 44] on span at bounding box center [203, 47] width 12 height 9
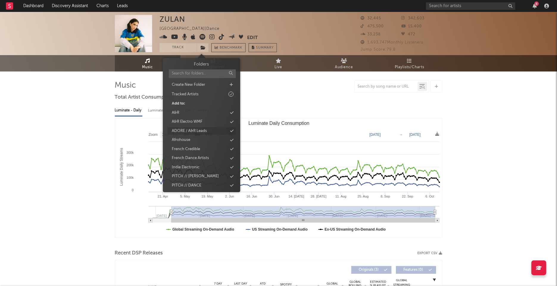
scroll to position [83, 0]
click at [186, 129] on div "Pitch" at bounding box center [201, 130] width 69 height 8
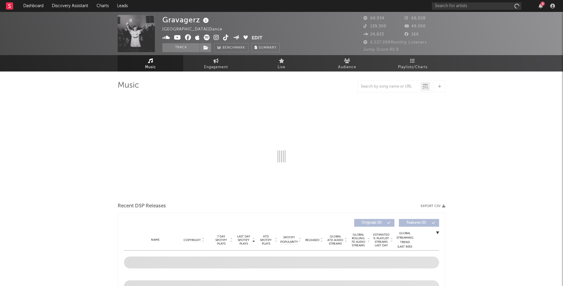
select select "6m"
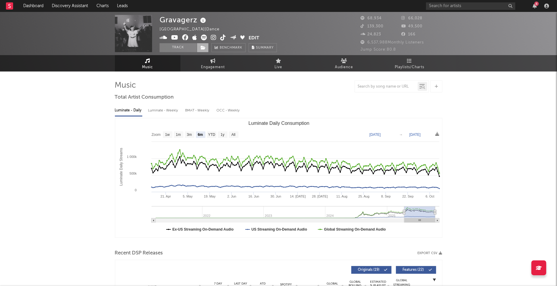
click at [203, 49] on icon at bounding box center [203, 48] width 5 height 4
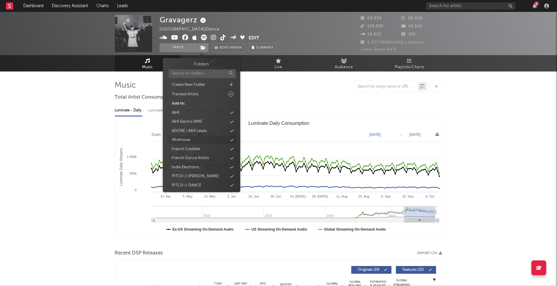
scroll to position [83, 0]
click at [195, 128] on div "Pitch" at bounding box center [201, 130] width 69 height 8
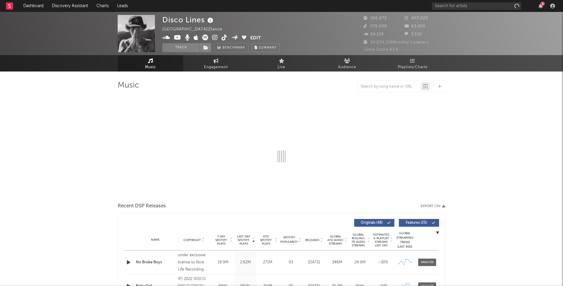
select select "6m"
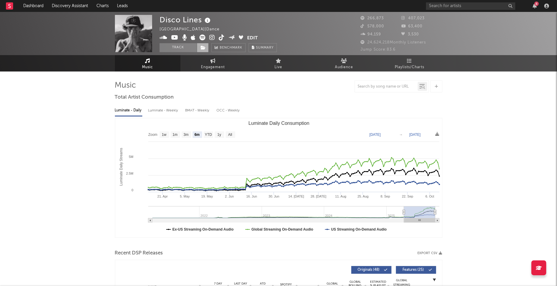
click at [206, 46] on span at bounding box center [203, 47] width 12 height 9
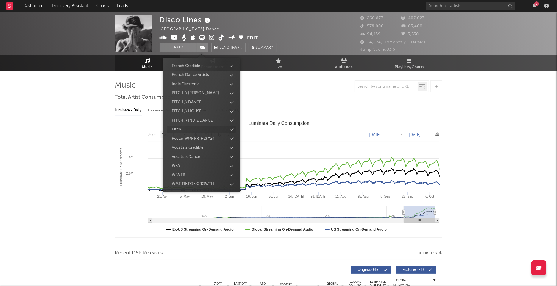
click at [198, 129] on div "Pitch" at bounding box center [201, 130] width 69 height 8
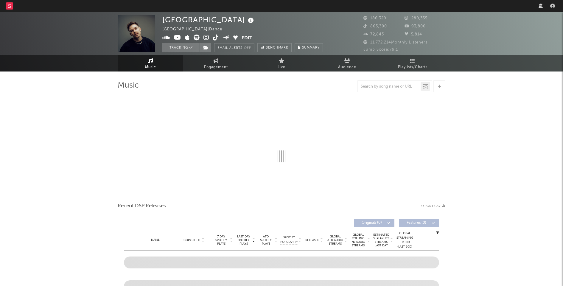
select select "6m"
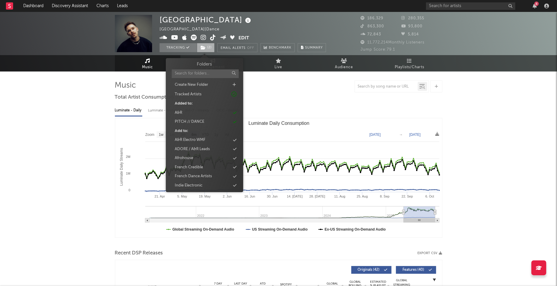
click at [210, 47] on span "( 2 )" at bounding box center [206, 47] width 18 height 9
click at [194, 128] on div "Pitch" at bounding box center [204, 130] width 69 height 8
